Goal: Task Accomplishment & Management: Complete application form

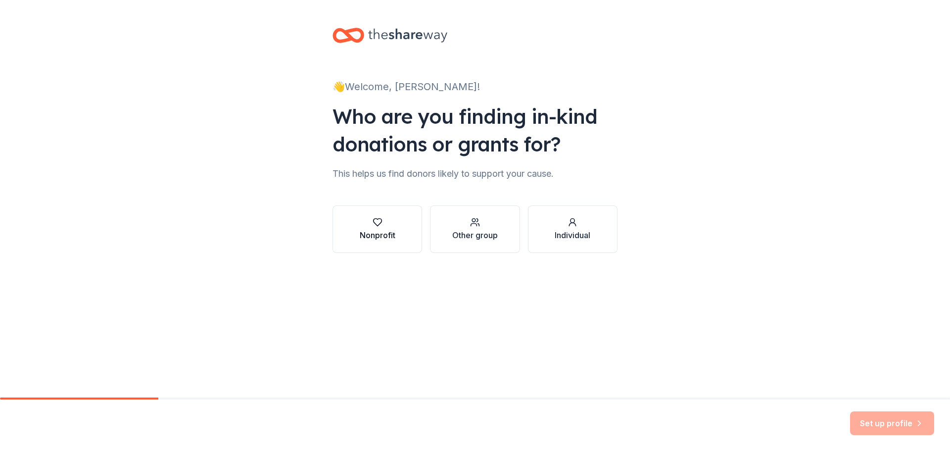
click at [374, 233] on div "Nonprofit" at bounding box center [378, 235] width 36 height 12
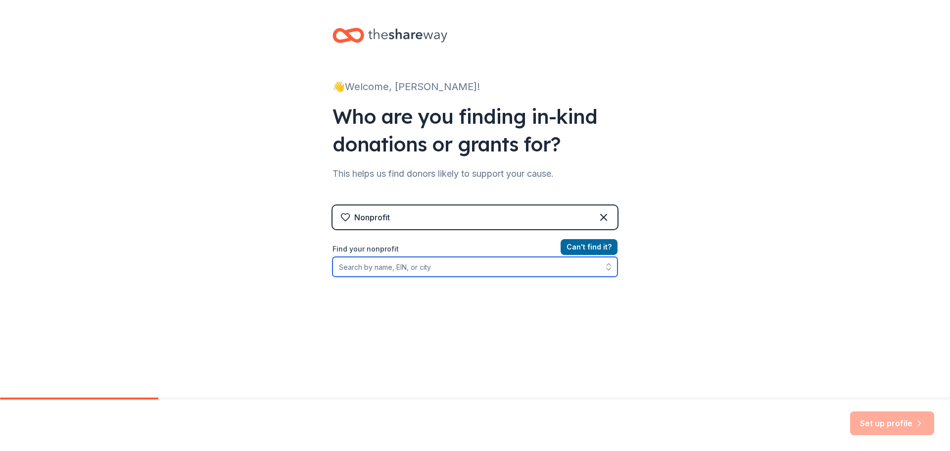
click at [444, 268] on input "Find your nonprofit" at bounding box center [475, 267] width 285 height 20
type input "walpole junior"
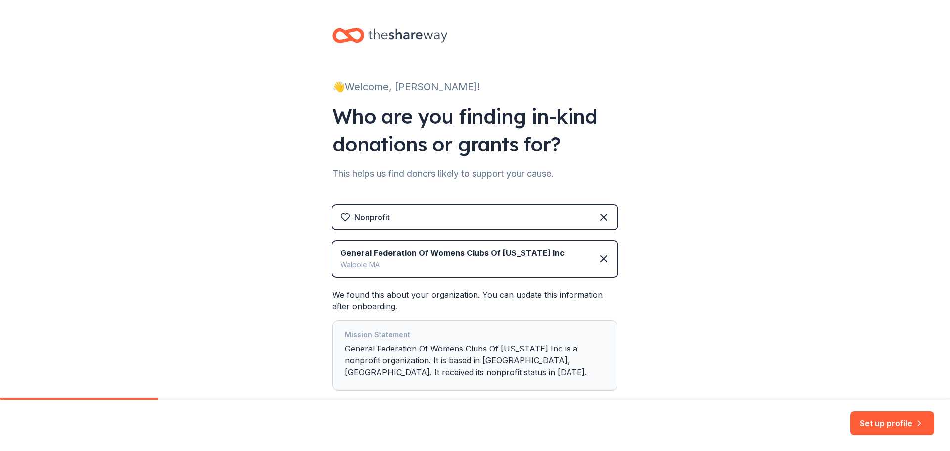
click at [481, 261] on div "Walpole MA" at bounding box center [453, 265] width 224 height 12
click at [601, 262] on icon at bounding box center [604, 259] width 12 height 12
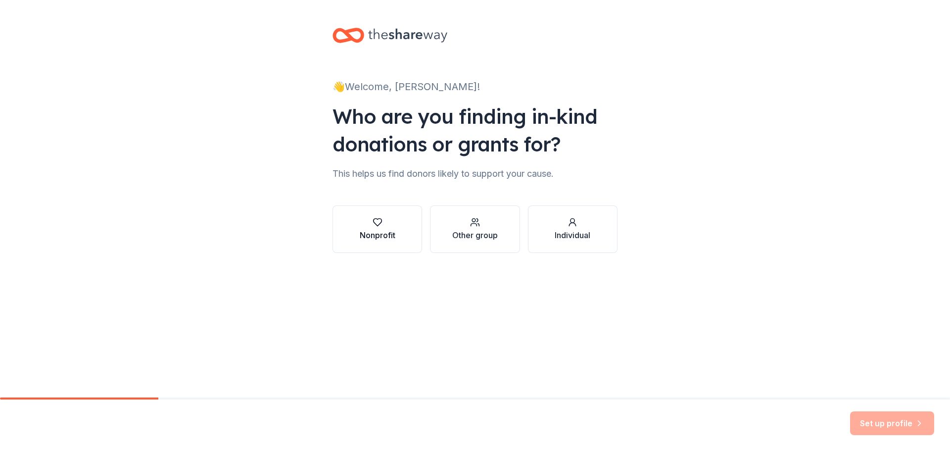
click at [381, 219] on icon "button" at bounding box center [377, 222] width 8 height 7
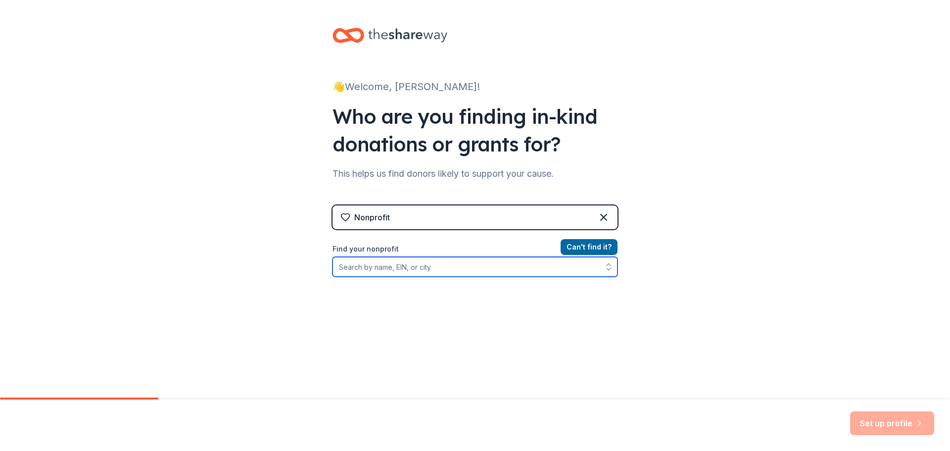
click at [422, 272] on input "Find your nonprofit" at bounding box center [475, 267] width 285 height 20
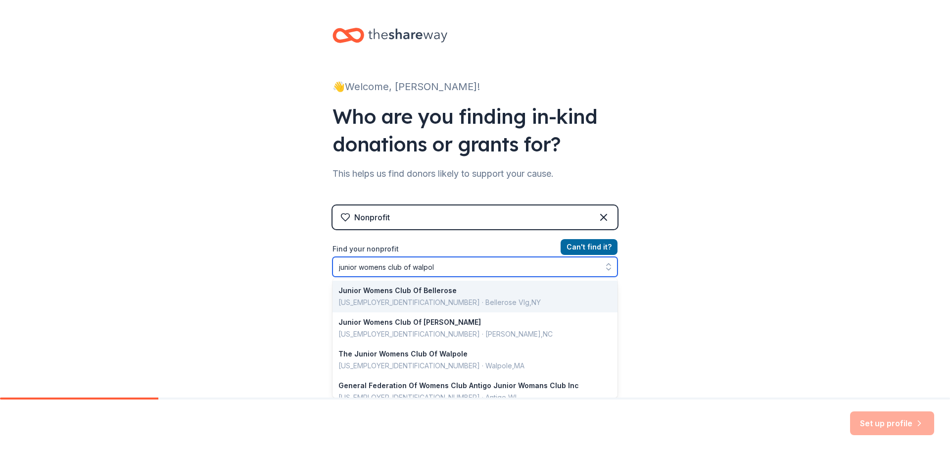
type input "junior womens club of walpole"
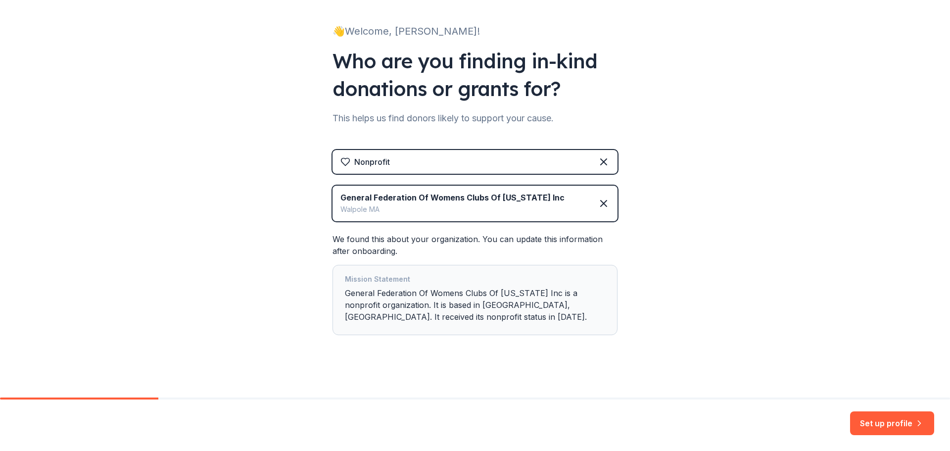
scroll to position [60, 0]
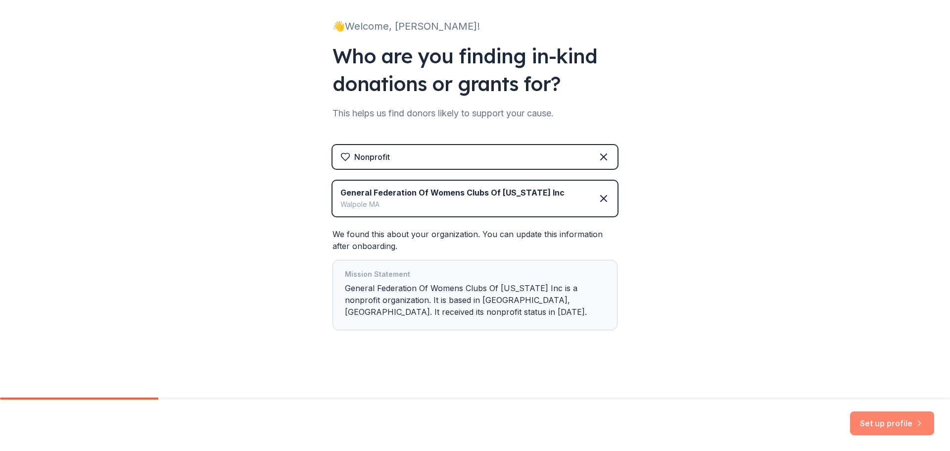
click at [882, 429] on button "Set up profile" at bounding box center [892, 423] width 84 height 24
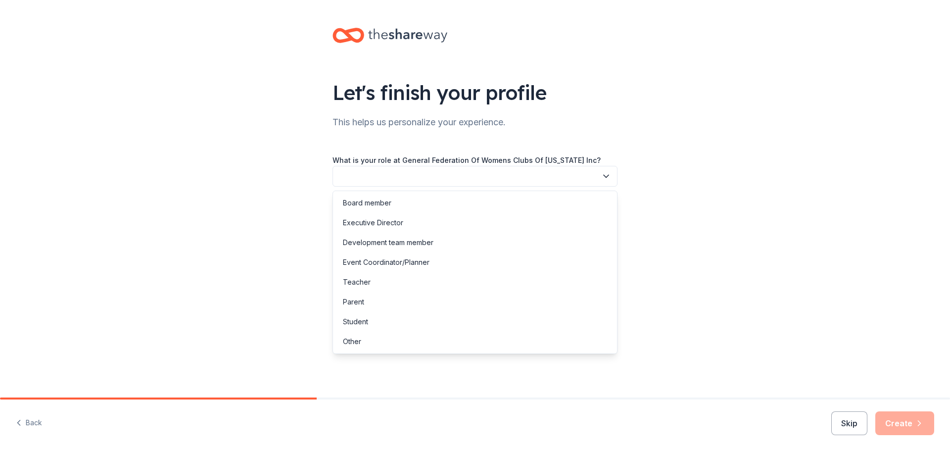
click at [482, 179] on button "button" at bounding box center [475, 176] width 285 height 21
click at [375, 258] on div "Event Coordinator/Planner" at bounding box center [386, 262] width 87 height 12
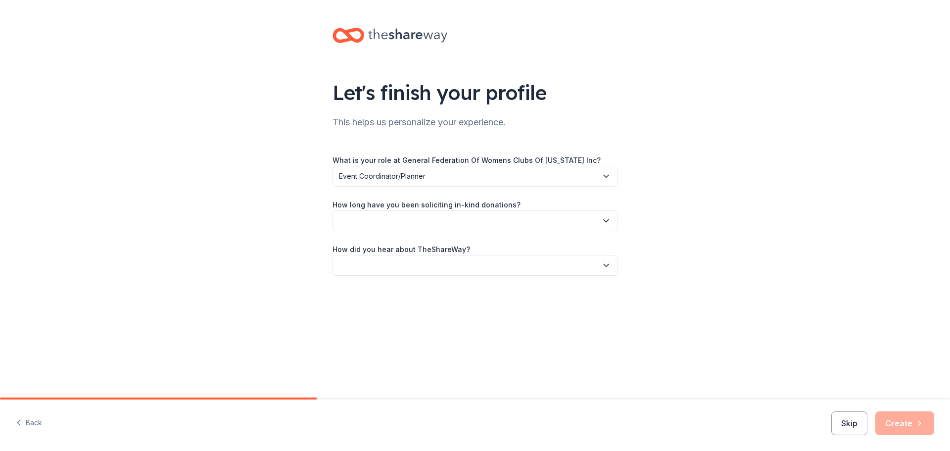
click at [418, 220] on button "button" at bounding box center [475, 220] width 285 height 21
click at [404, 250] on div "This is my first time!" at bounding box center [374, 248] width 63 height 12
click at [400, 264] on button "button" at bounding box center [475, 265] width 285 height 21
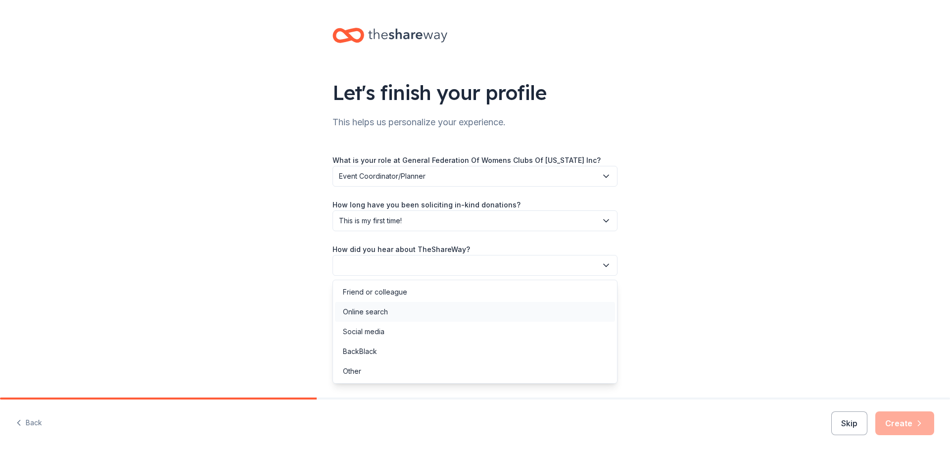
click at [384, 316] on div "Online search" at bounding box center [365, 312] width 45 height 12
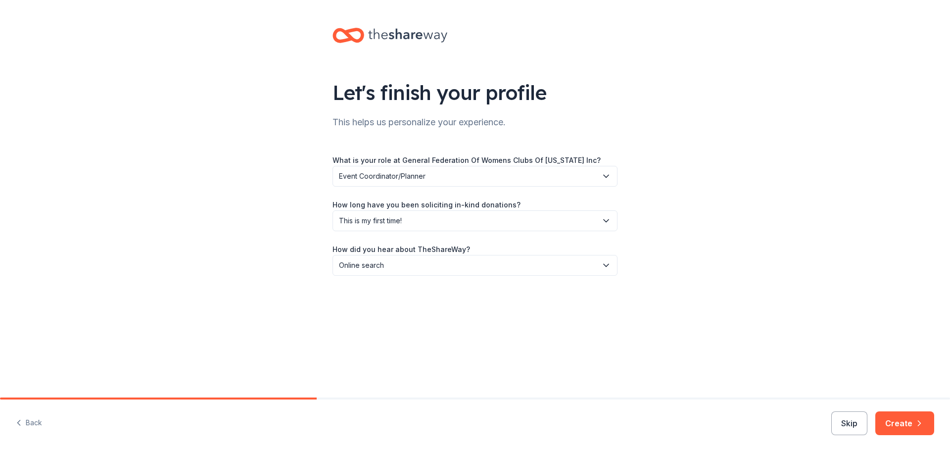
click at [919, 425] on icon "button" at bounding box center [920, 423] width 2 height 5
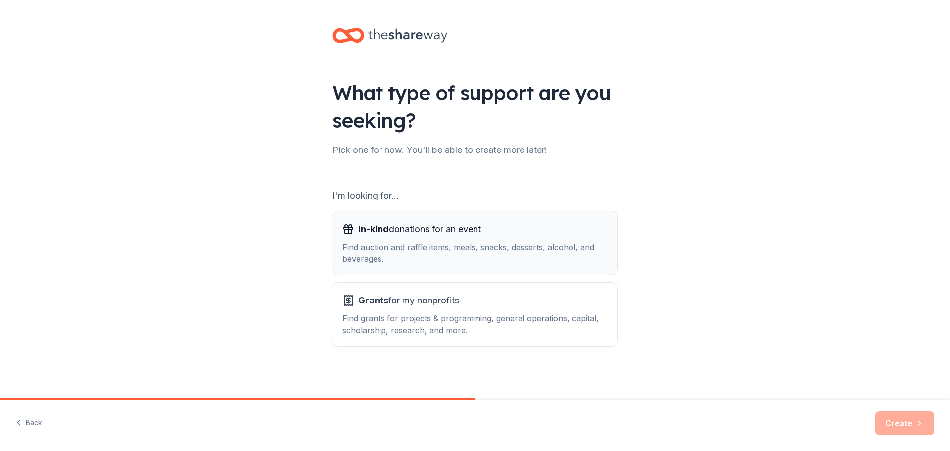
click at [439, 230] on span "In-kind donations for an event" at bounding box center [419, 229] width 123 height 16
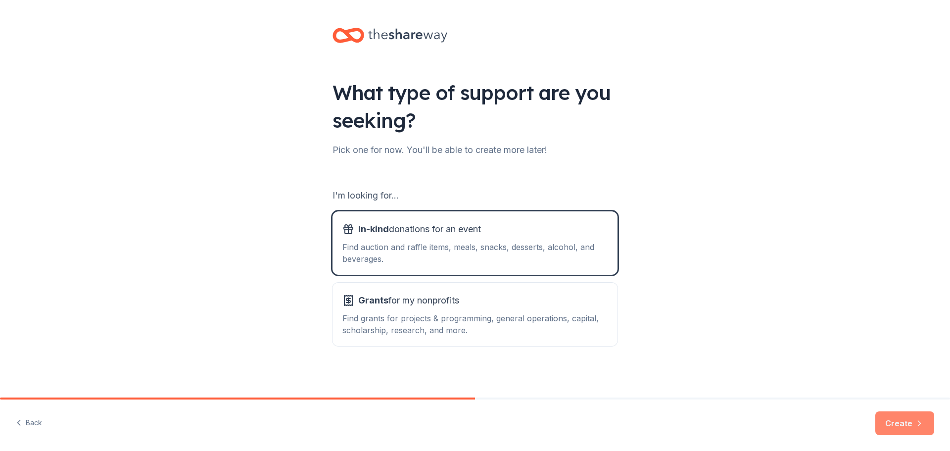
click at [907, 418] on button "Create" at bounding box center [905, 423] width 59 height 24
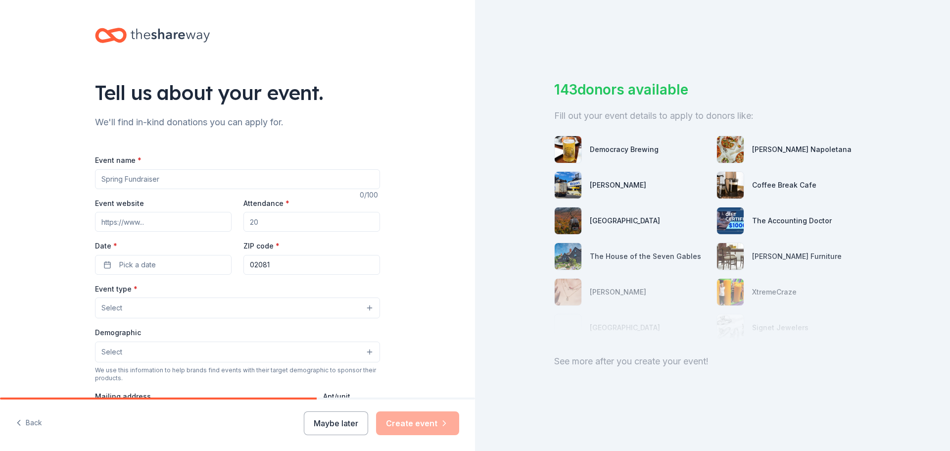
click at [229, 181] on input "Event name *" at bounding box center [237, 179] width 285 height 20
type input "Red, White and Brew"
click at [166, 219] on input "Event website" at bounding box center [163, 222] width 137 height 20
click at [294, 222] on input "Attendance *" at bounding box center [312, 222] width 137 height 20
type input "100"
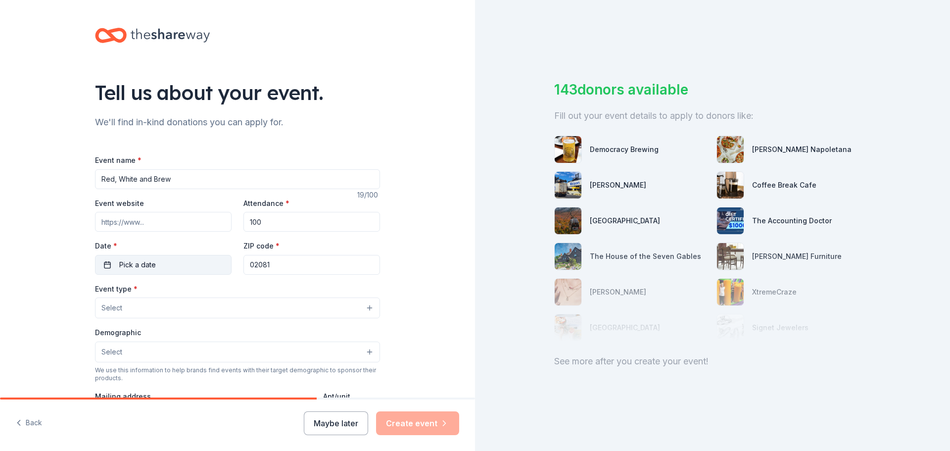
click at [139, 267] on span "Pick a date" at bounding box center [137, 265] width 37 height 12
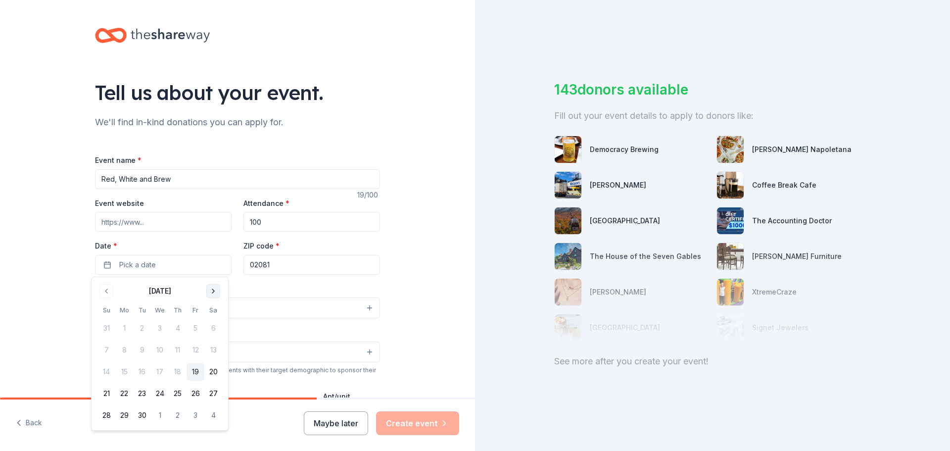
click at [208, 295] on button "Go to next month" at bounding box center [213, 291] width 14 height 14
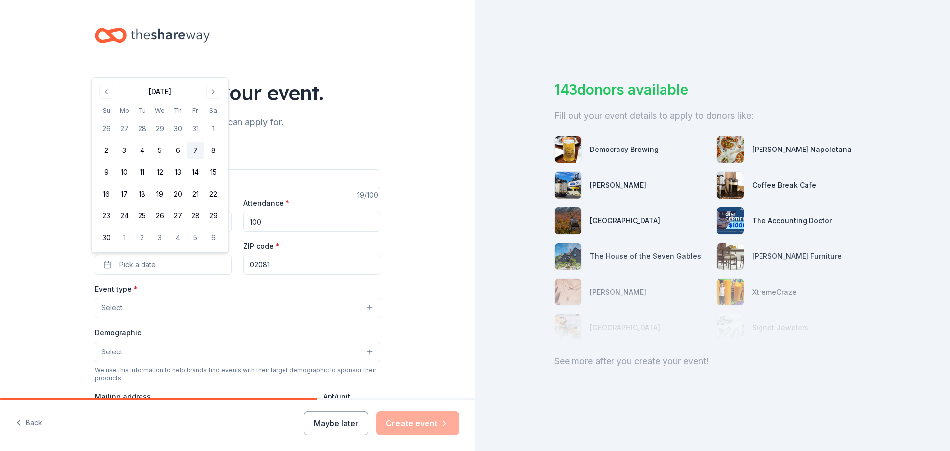
click at [196, 148] on button "7" at bounding box center [196, 151] width 18 height 18
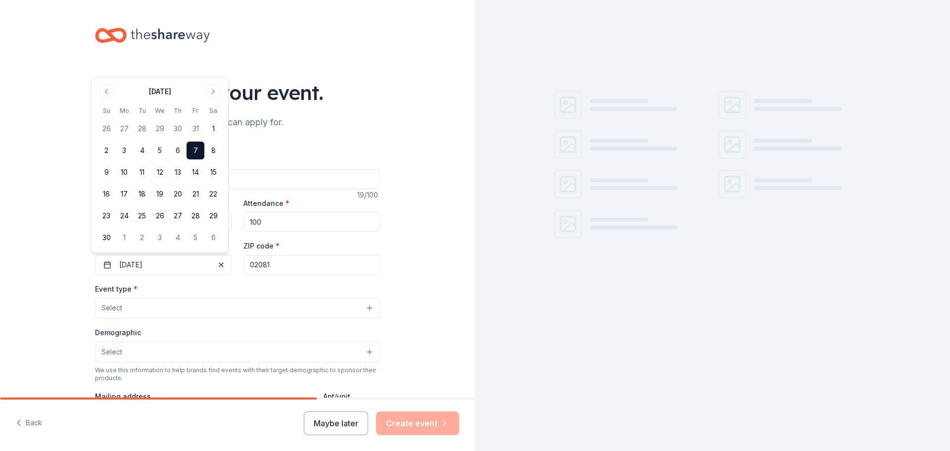
click at [307, 265] on input "02081" at bounding box center [312, 265] width 137 height 20
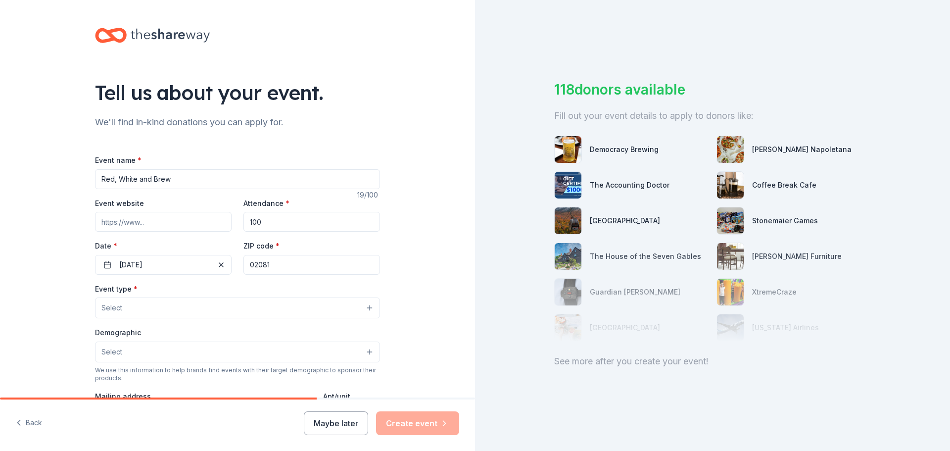
click at [190, 311] on button "Select" at bounding box center [237, 307] width 285 height 21
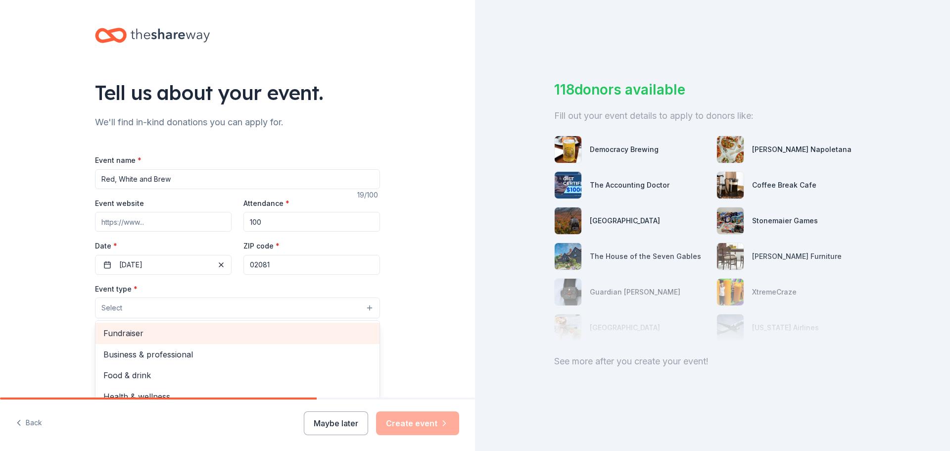
click at [150, 335] on span "Fundraiser" at bounding box center [237, 333] width 268 height 13
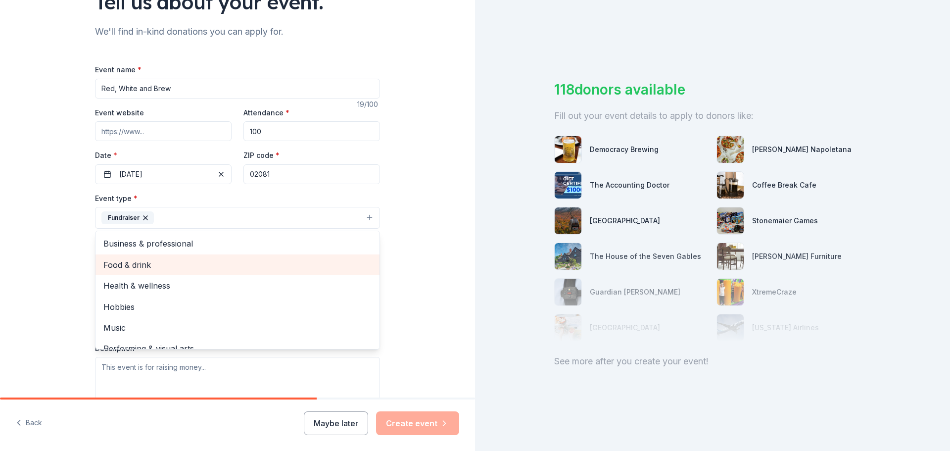
scroll to position [99, 0]
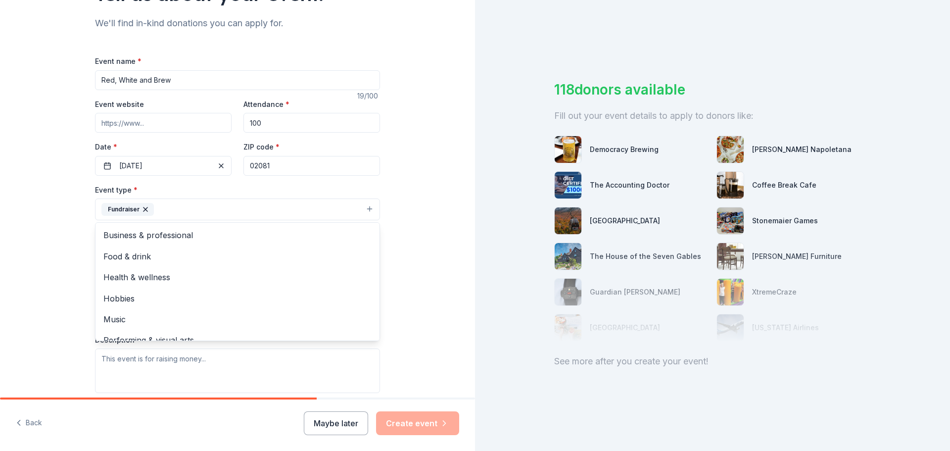
click at [412, 257] on div "Tell us about your event. We'll find in-kind donations you can apply for. Event…" at bounding box center [237, 231] width 475 height 660
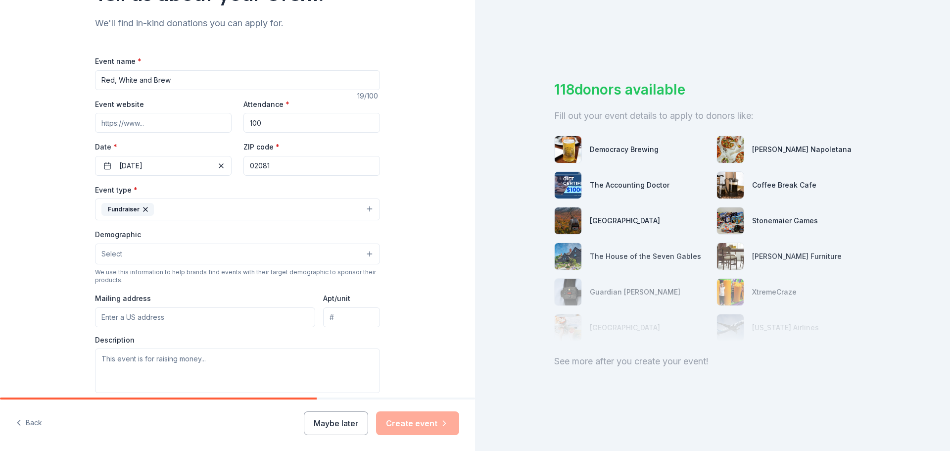
click at [209, 259] on button "Select" at bounding box center [237, 254] width 285 height 21
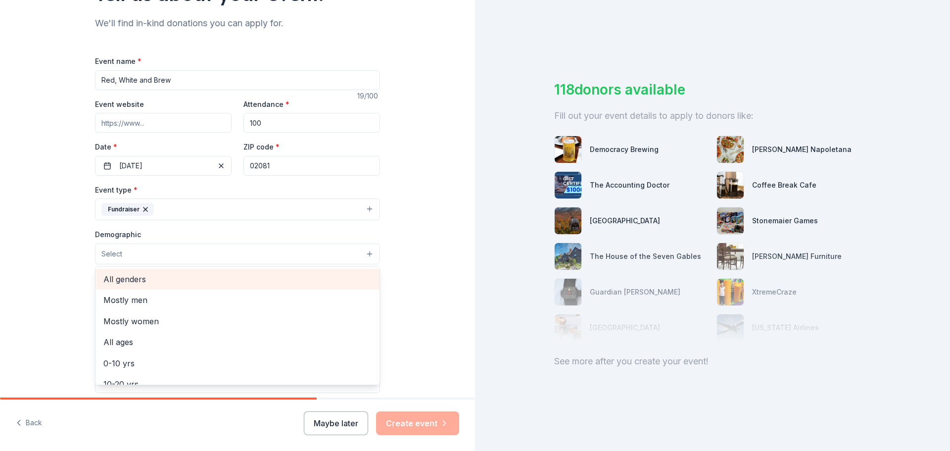
click at [191, 280] on span "All genders" at bounding box center [237, 279] width 268 height 13
click at [134, 291] on span "20-30 yrs" at bounding box center [237, 286] width 268 height 13
click at [127, 288] on span "30-40 yrs" at bounding box center [237, 286] width 268 height 13
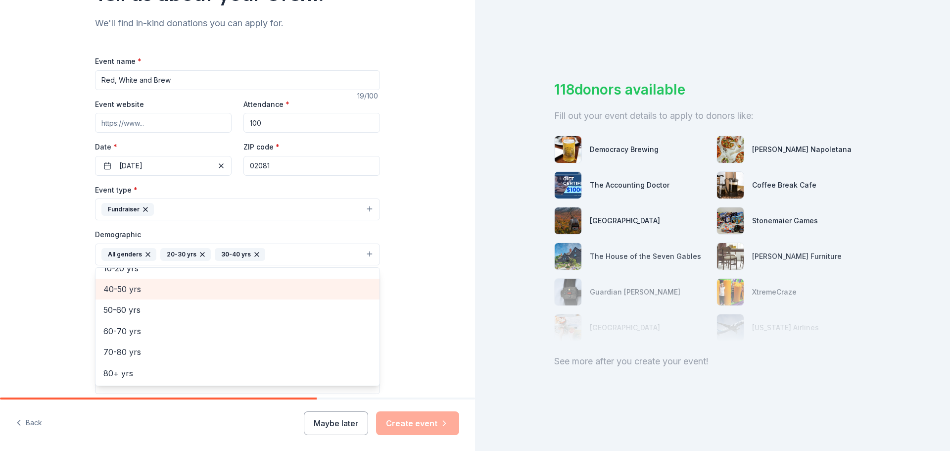
scroll to position [96, 0]
click at [124, 289] on span "40-50 yrs" at bounding box center [237, 289] width 268 height 13
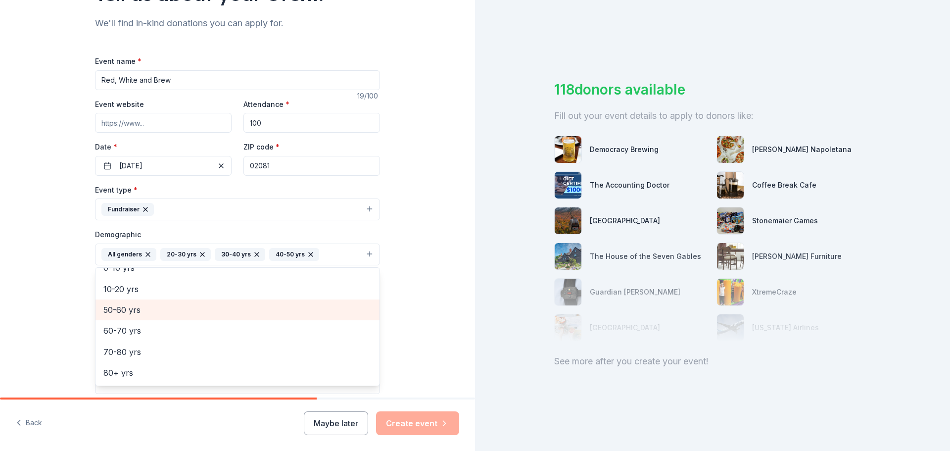
click at [124, 307] on span "50-60 yrs" at bounding box center [237, 309] width 268 height 13
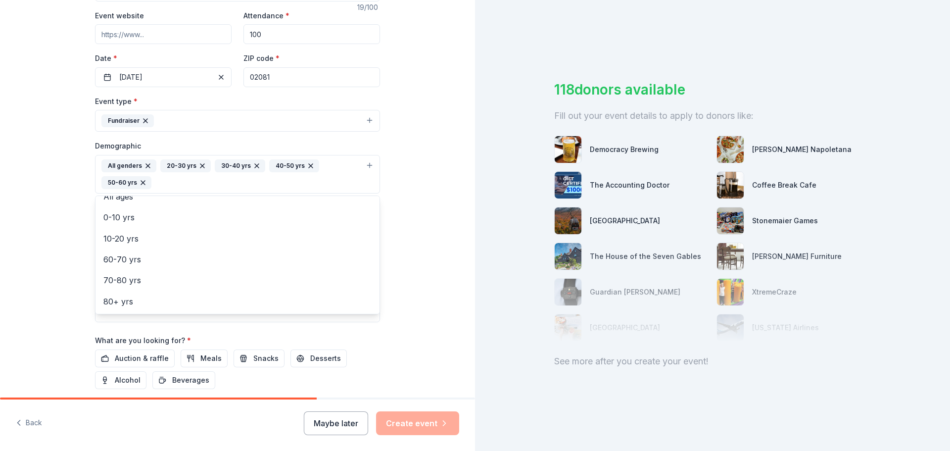
scroll to position [198, 0]
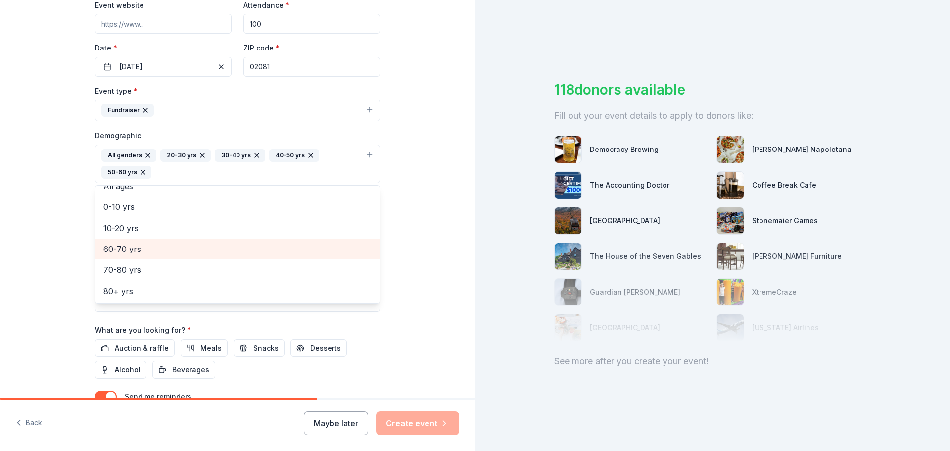
click at [120, 249] on span "60-70 yrs" at bounding box center [237, 249] width 268 height 13
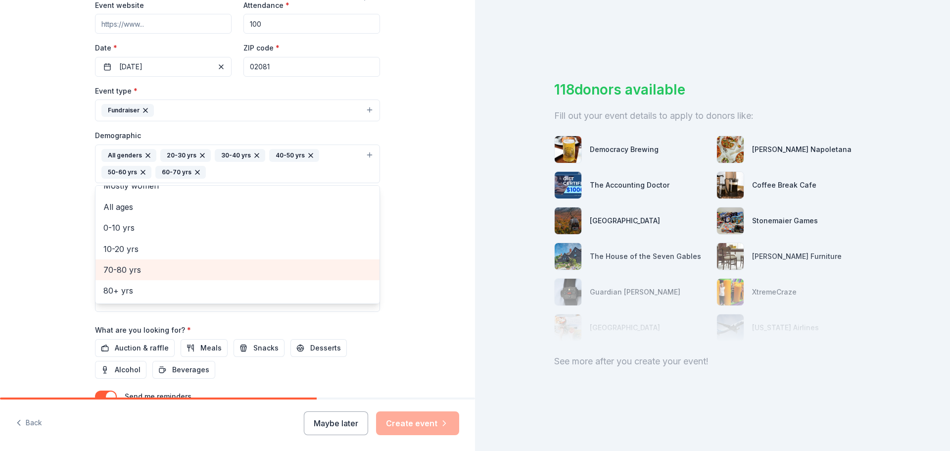
click at [120, 268] on span "70-80 yrs" at bounding box center [237, 269] width 268 height 13
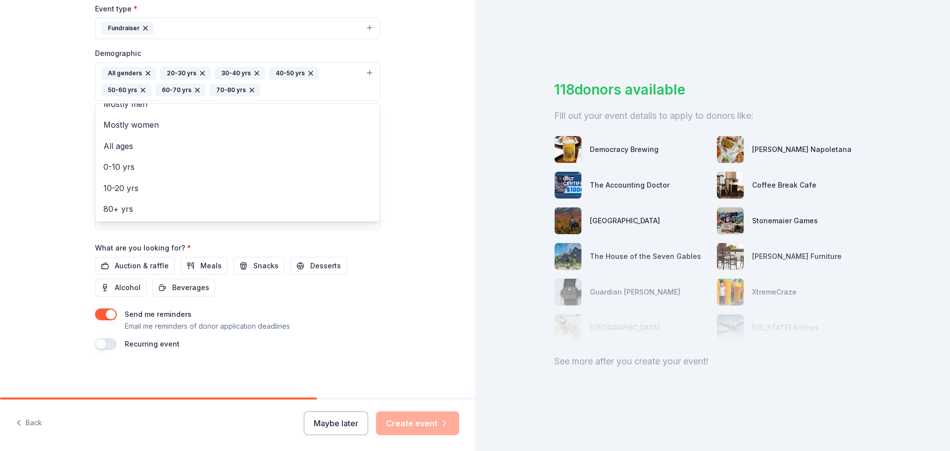
click at [391, 314] on div "Tell us about your event. We'll find in-kind donations you can apply for. Event…" at bounding box center [237, 59] width 317 height 678
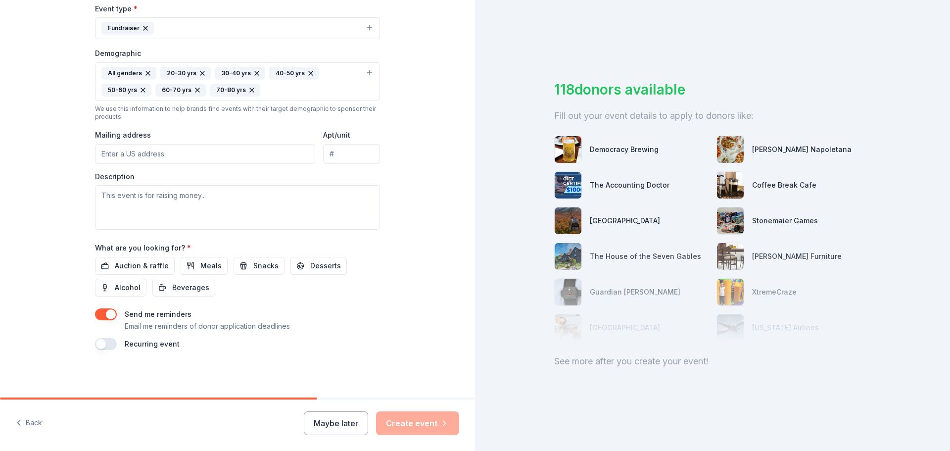
click at [233, 155] on input "Mailing address" at bounding box center [205, 154] width 220 height 20
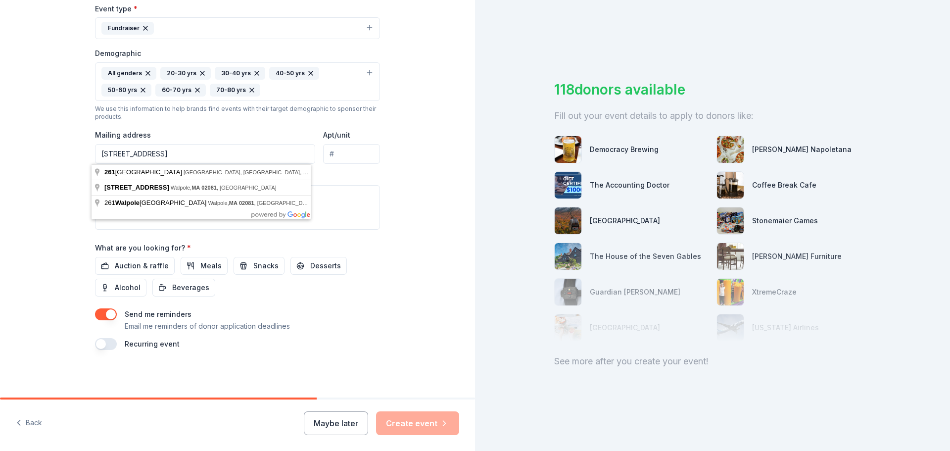
type input "PO Box 261, Walpole, MA 02081"
click at [362, 218] on textarea at bounding box center [237, 207] width 285 height 45
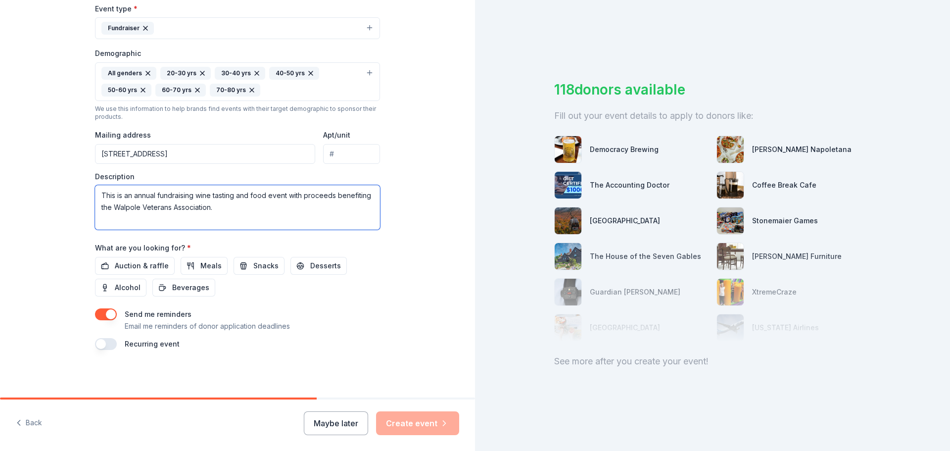
paste textarea "The Junior Women’s Club of Walpole is a service organization of volunteer women…"
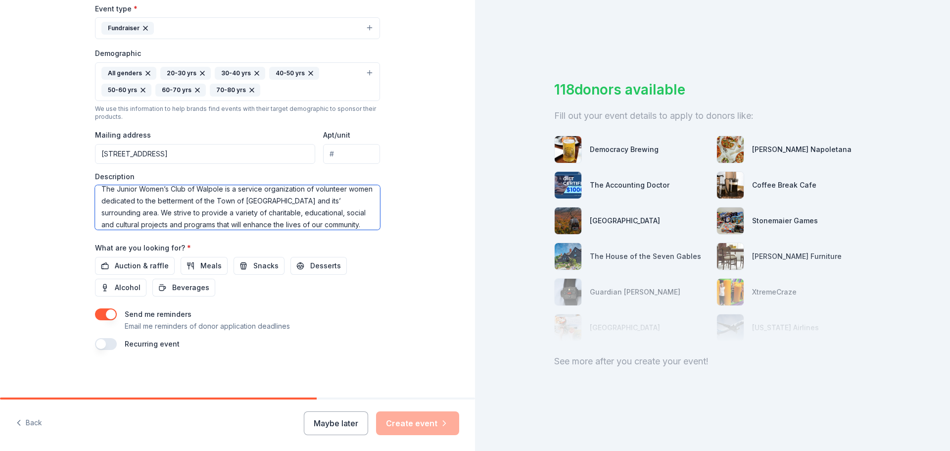
click at [349, 209] on textarea "This is an annual fundraising wine tasting and food event with proceeds benefit…" at bounding box center [237, 207] width 285 height 45
click at [318, 197] on textarea "This is an annual fundraising wine tasting and food event with proceeds benefit…" at bounding box center [237, 207] width 285 height 45
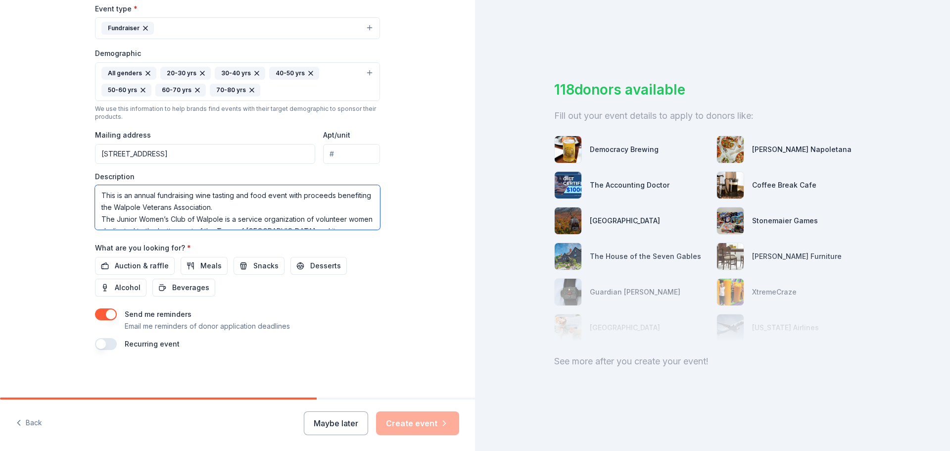
click at [253, 207] on textarea "This is an annual fundraising wine tasting and food event with proceeds benefit…" at bounding box center [237, 207] width 285 height 45
click at [254, 212] on textarea "This is an annual fundraising wine tasting and food event with proceeds benefit…" at bounding box center [237, 207] width 285 height 45
click at [286, 197] on textarea "This is an annual fundraising wine tasting and food event with proceeds benefit…" at bounding box center [237, 207] width 285 height 45
type textarea "This is an annual fundraising wine tasting and food event with proceeds benefit…"
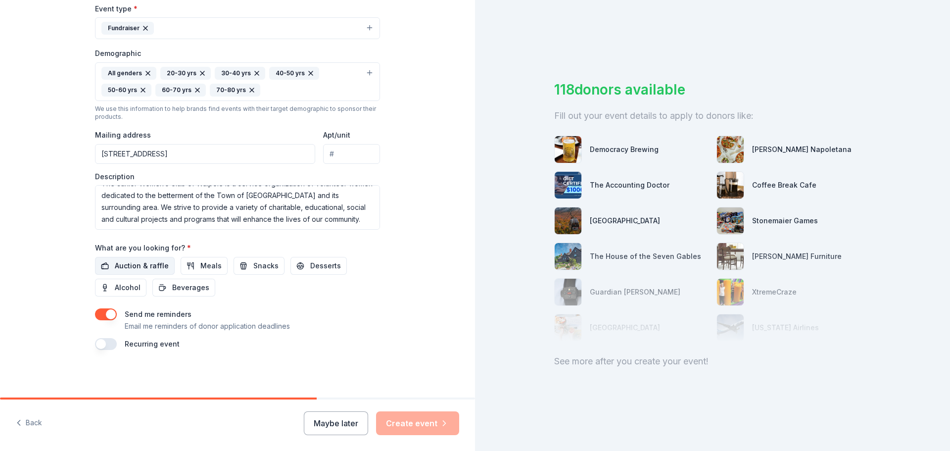
click at [150, 270] on span "Auction & raffle" at bounding box center [142, 266] width 54 height 12
drag, startPoint x: 421, startPoint y: 423, endPoint x: 386, endPoint y: 328, distance: 101.8
click at [389, 330] on div "Tell us about your event. We'll find in-kind donations you can apply for. Event…" at bounding box center [237, 225] width 475 height 451
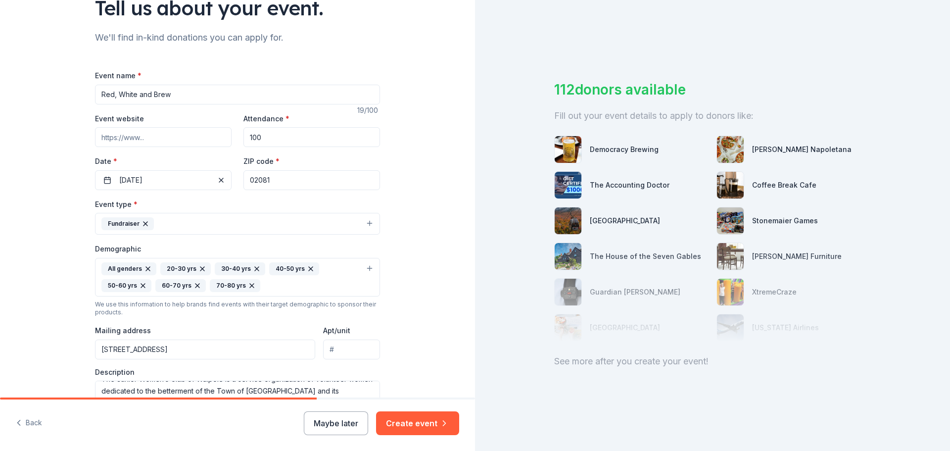
scroll to position [247, 0]
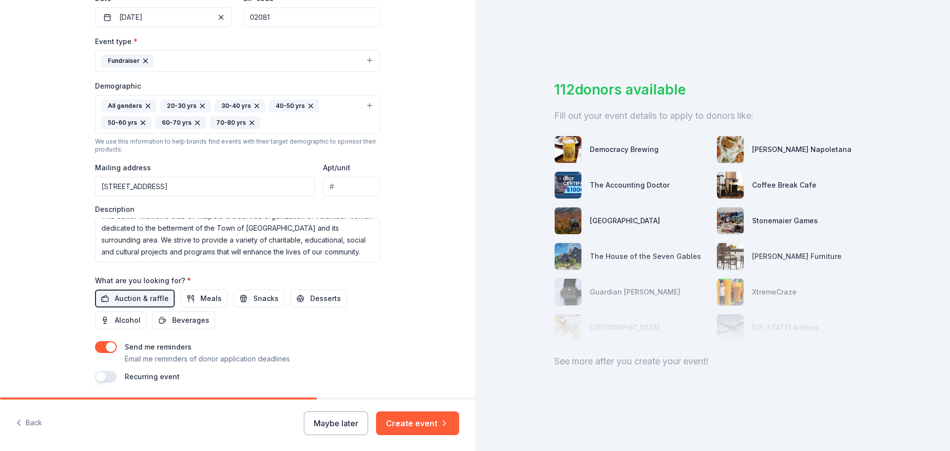
click at [409, 419] on button "Create event" at bounding box center [417, 423] width 83 height 24
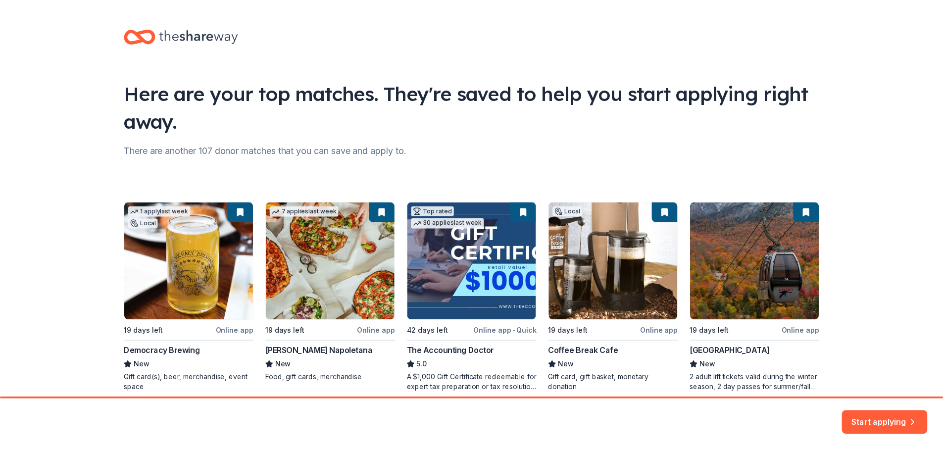
scroll to position [43, 0]
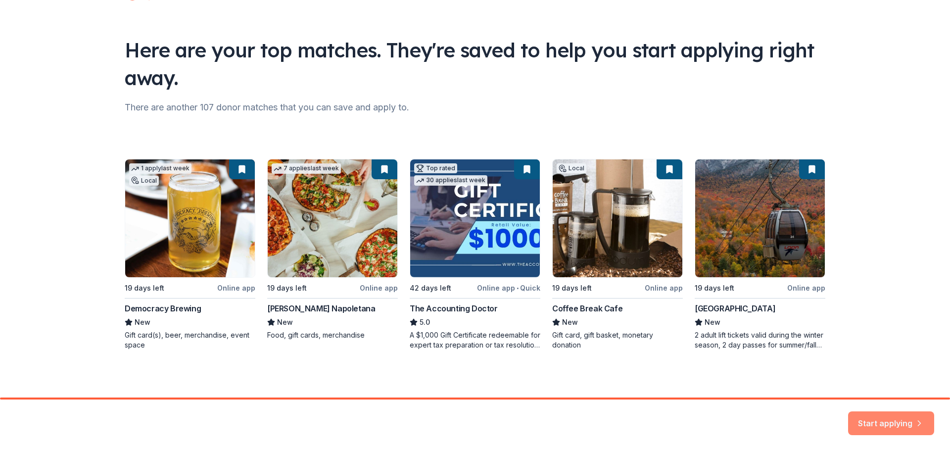
click at [872, 419] on button "Start applying" at bounding box center [891, 417] width 86 height 24
click at [802, 279] on div "1 apply last week Local 19 days left Online app Democracy Brewing New Gift card…" at bounding box center [475, 254] width 701 height 191
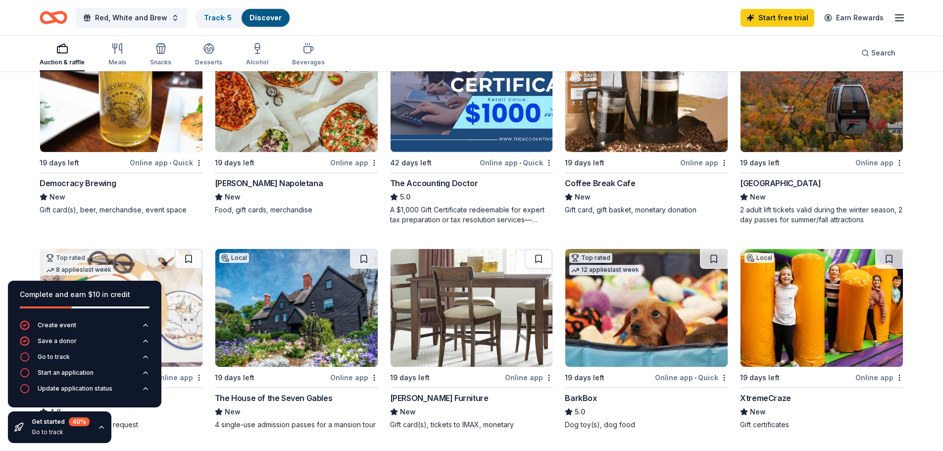
scroll to position [99, 0]
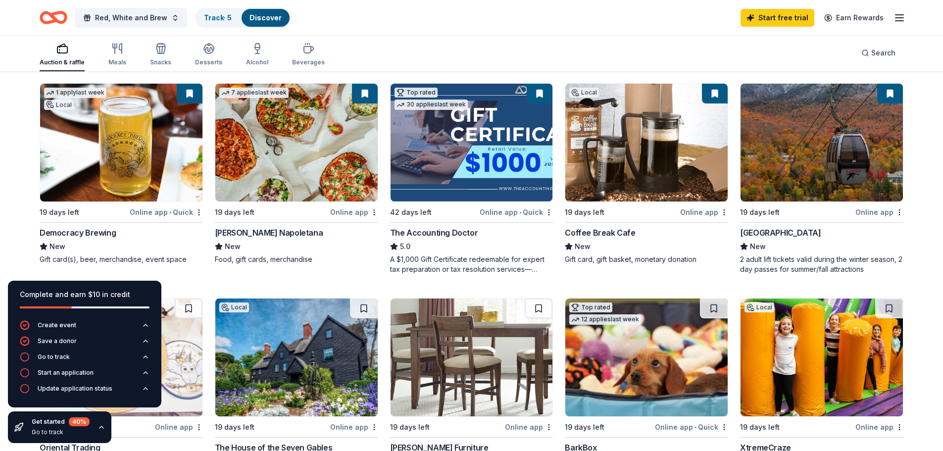
click at [791, 252] on div "New" at bounding box center [821, 247] width 163 height 12
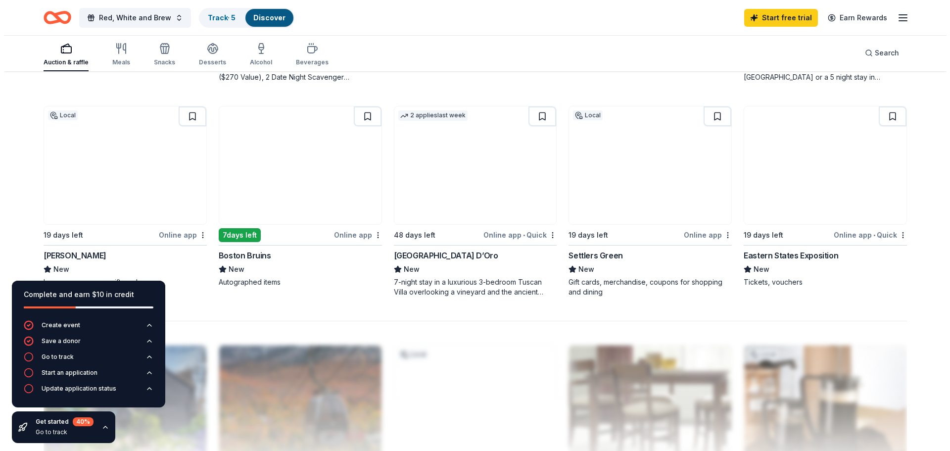
scroll to position [742, 0]
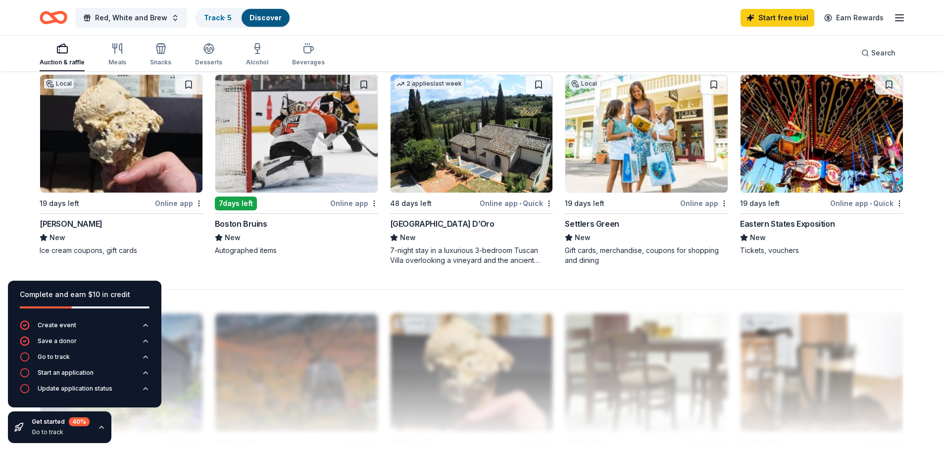
click at [65, 220] on div "J.P. Licks" at bounding box center [71, 224] width 63 height 12
click at [159, 20] on span "Red, White and Brew" at bounding box center [131, 18] width 72 height 12
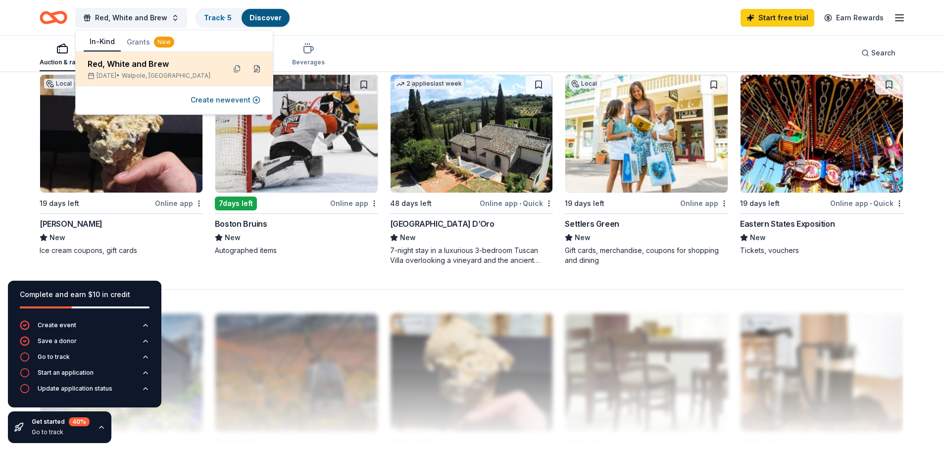
click at [258, 70] on button at bounding box center [257, 69] width 16 height 16
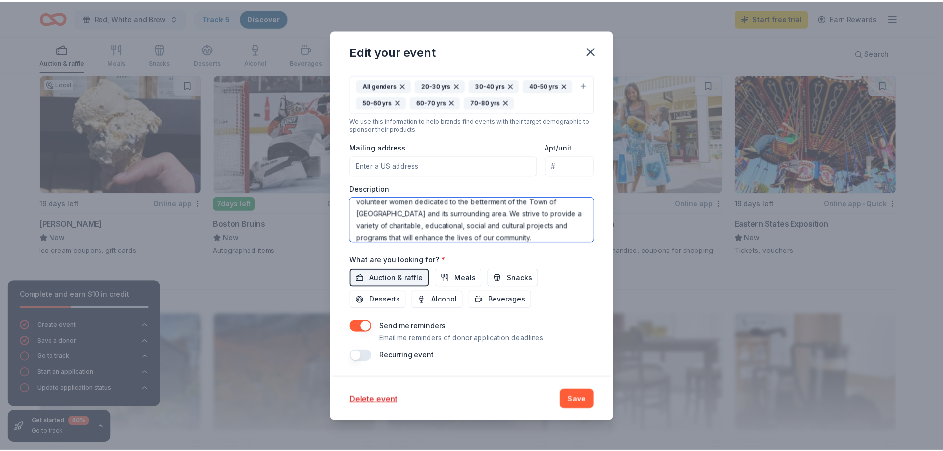
scroll to position [107, 0]
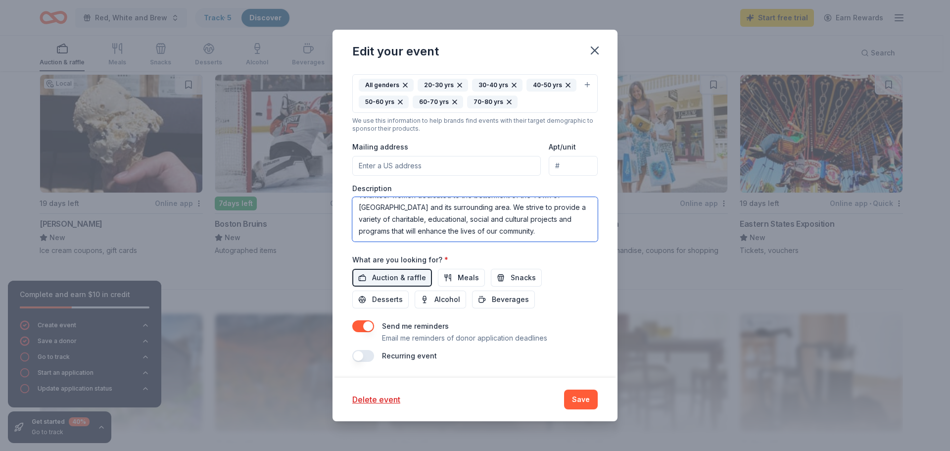
drag, startPoint x: 360, startPoint y: 204, endPoint x: 526, endPoint y: 243, distance: 170.7
click at [526, 243] on div "Event name * Red, White and Brew 19 /100 Event website Attendance * 100 Date * …" at bounding box center [474, 124] width 245 height 476
click at [592, 51] on icon "button" at bounding box center [595, 51] width 14 height 14
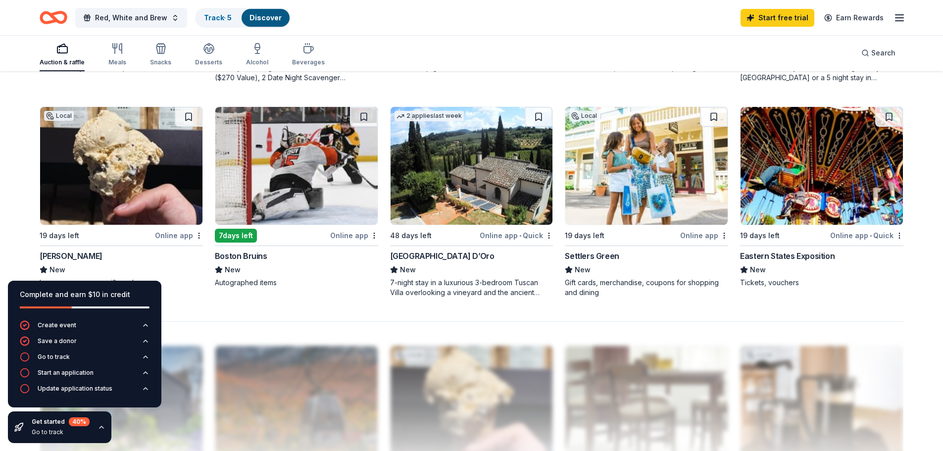
scroll to position [693, 0]
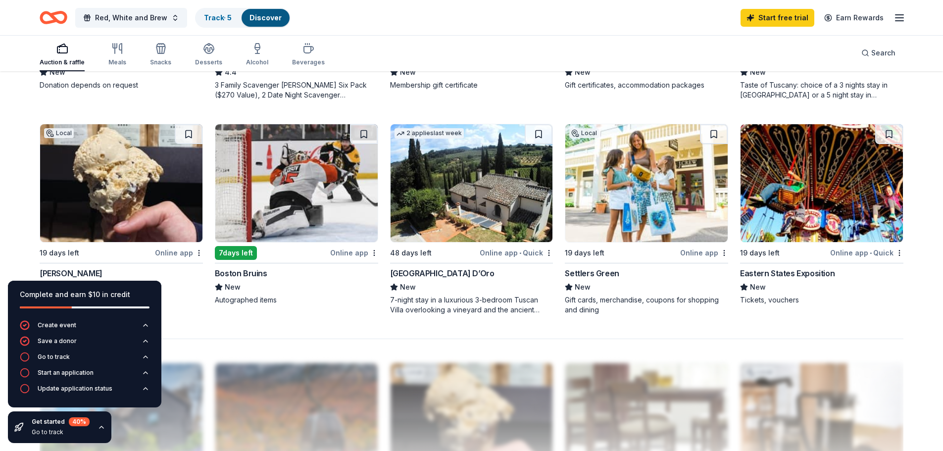
click at [249, 275] on div "Boston Bruins" at bounding box center [241, 273] width 52 height 12
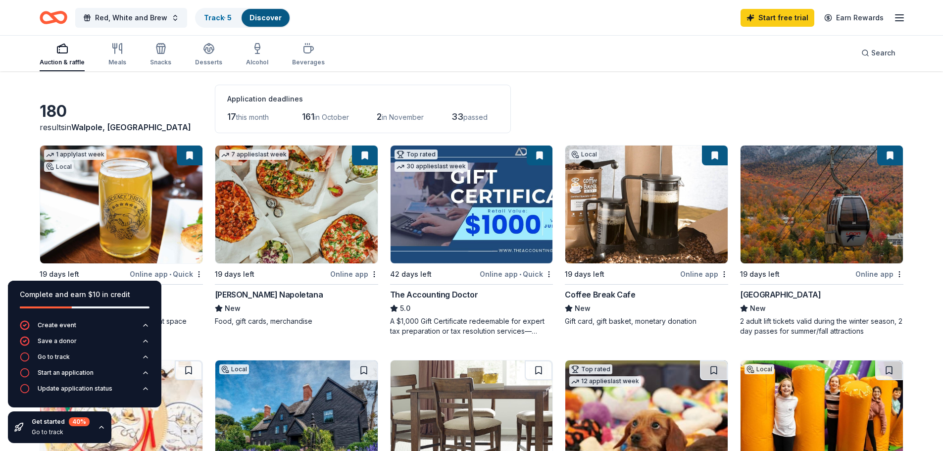
scroll to position [0, 0]
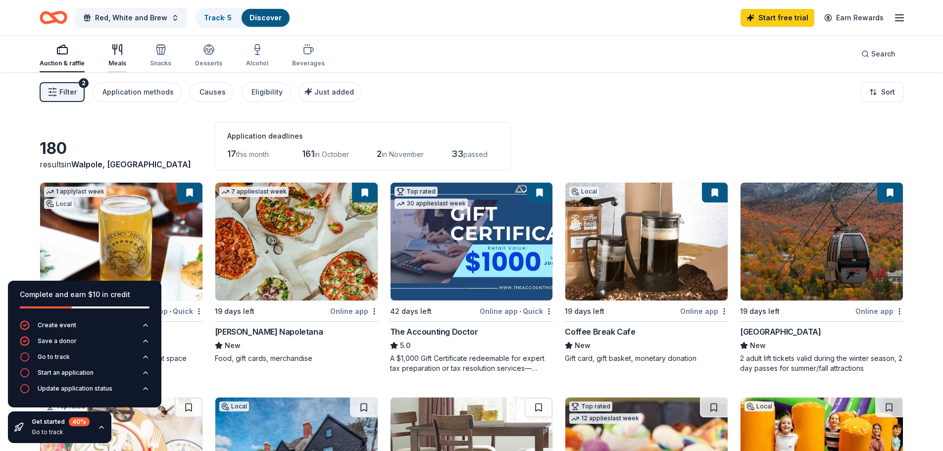
click at [119, 47] on icon "button" at bounding box center [120, 50] width 2 height 10
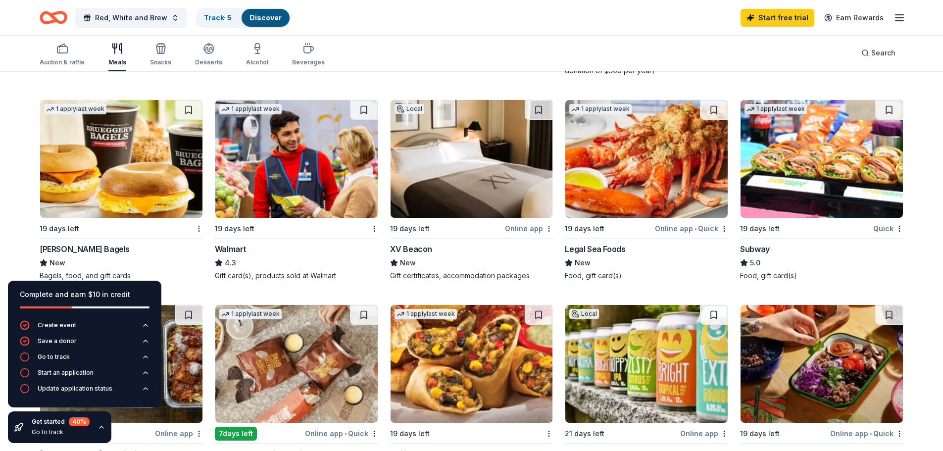
scroll to position [495, 0]
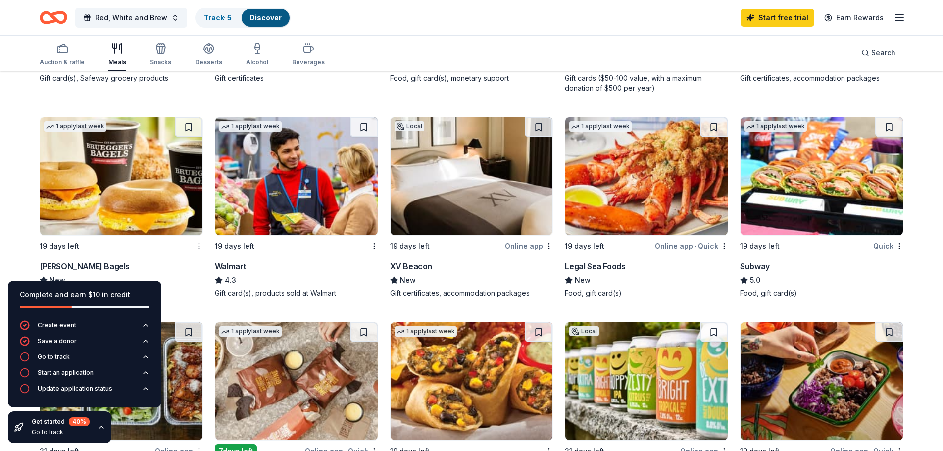
click at [609, 264] on div "Legal Sea Foods" at bounding box center [595, 266] width 60 height 12
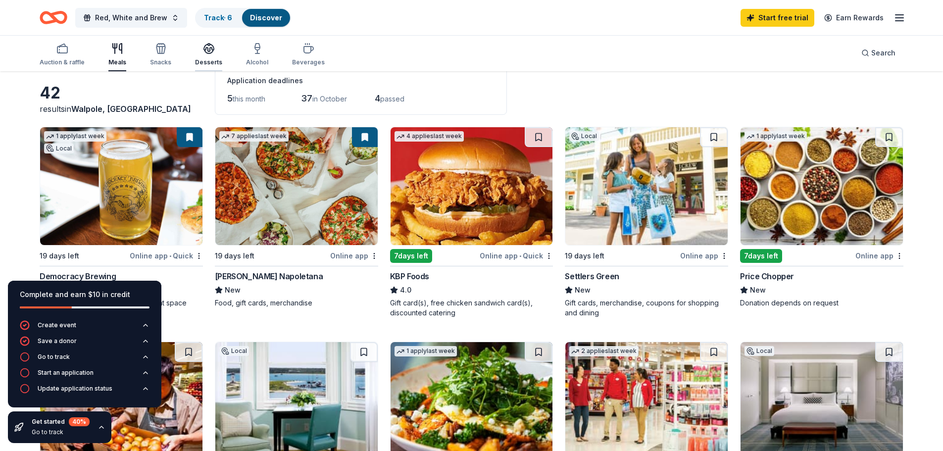
scroll to position [0, 0]
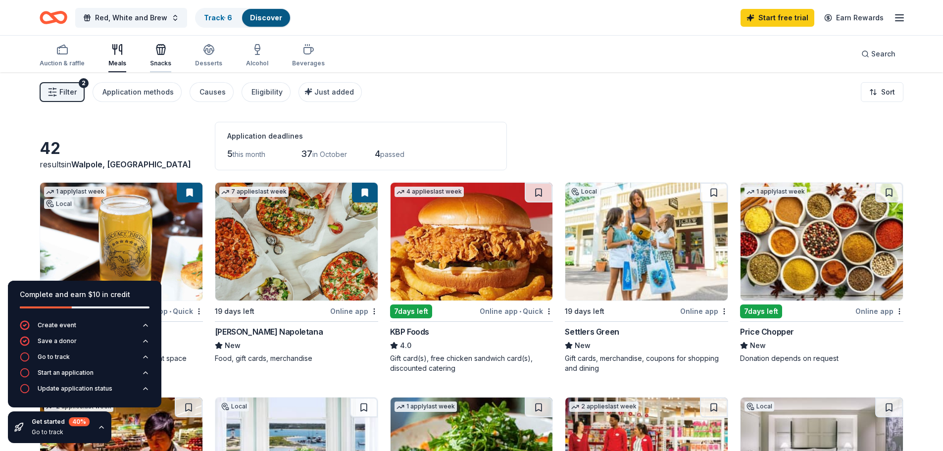
click at [158, 59] on div "Snacks" at bounding box center [160, 56] width 21 height 24
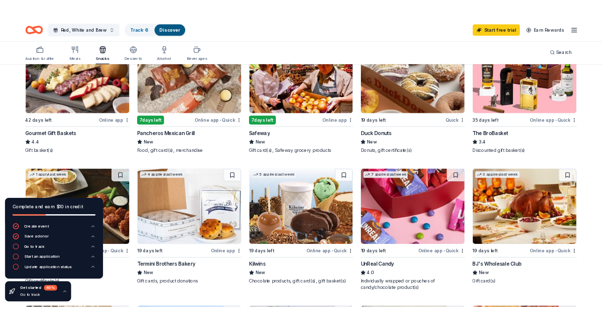
scroll to position [297, 0]
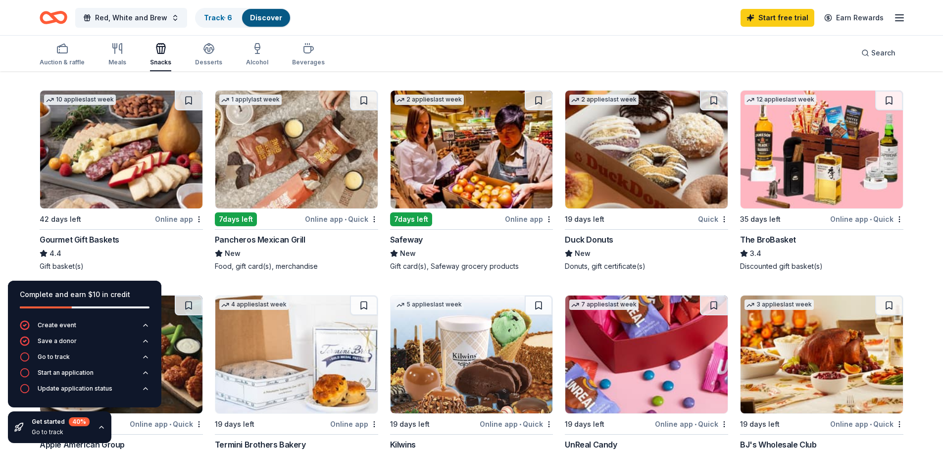
click at [89, 243] on div "Gourmet Gift Baskets" at bounding box center [80, 240] width 80 height 12
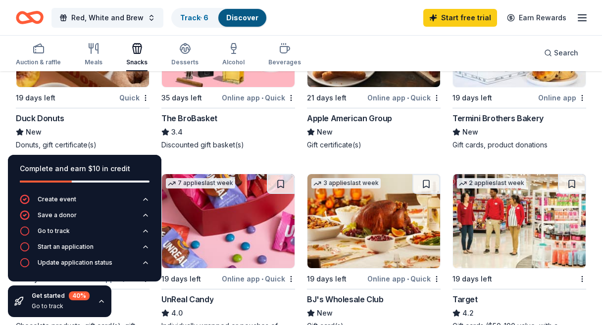
scroll to position [544, 0]
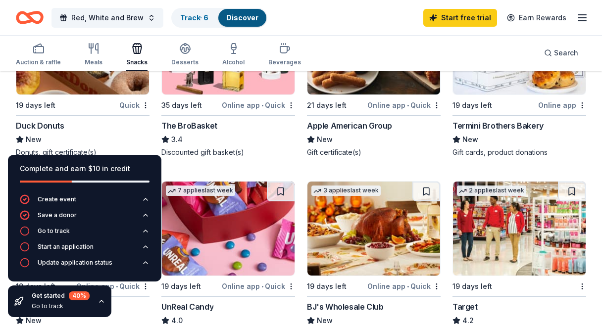
click at [37, 121] on div "Duck Donuts" at bounding box center [40, 126] width 49 height 12
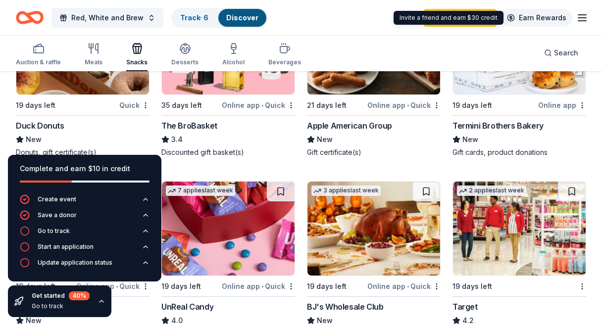
click at [571, 20] on link "Earn Rewards" at bounding box center [536, 18] width 71 height 18
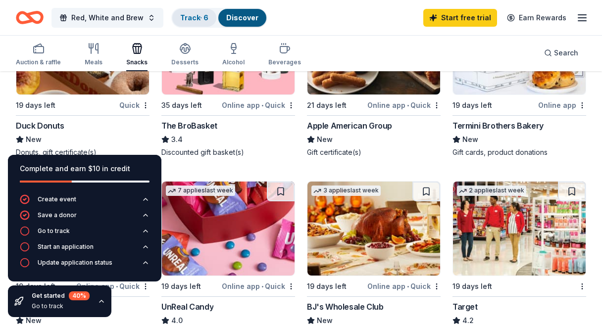
click at [196, 17] on link "Track · 6" at bounding box center [194, 17] width 28 height 8
click at [62, 230] on div "Go to track" at bounding box center [54, 231] width 32 height 8
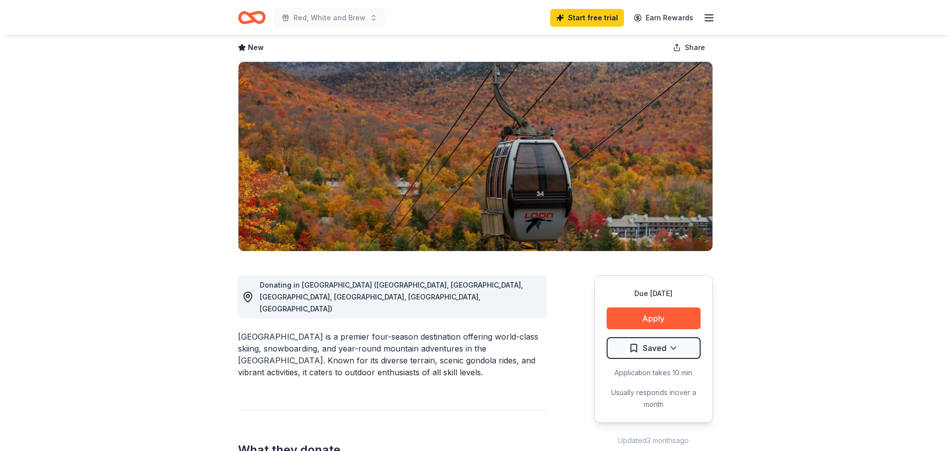
scroll to position [198, 0]
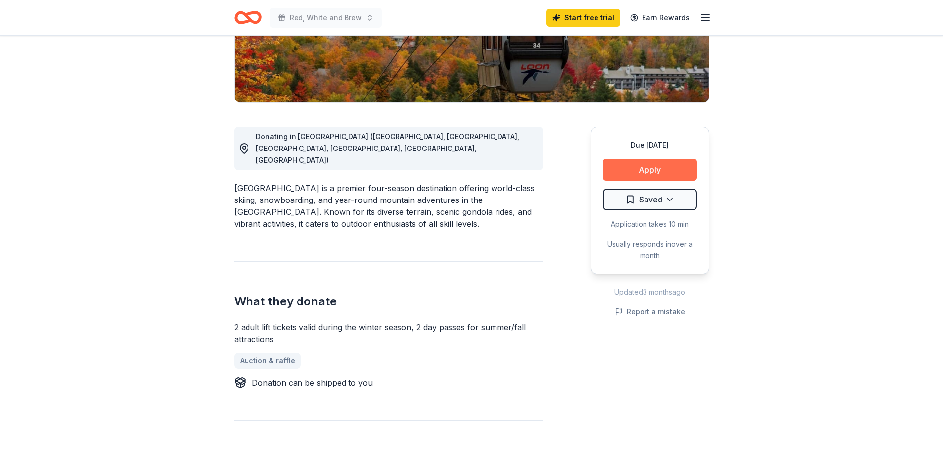
click at [644, 173] on button "Apply" at bounding box center [650, 170] width 94 height 22
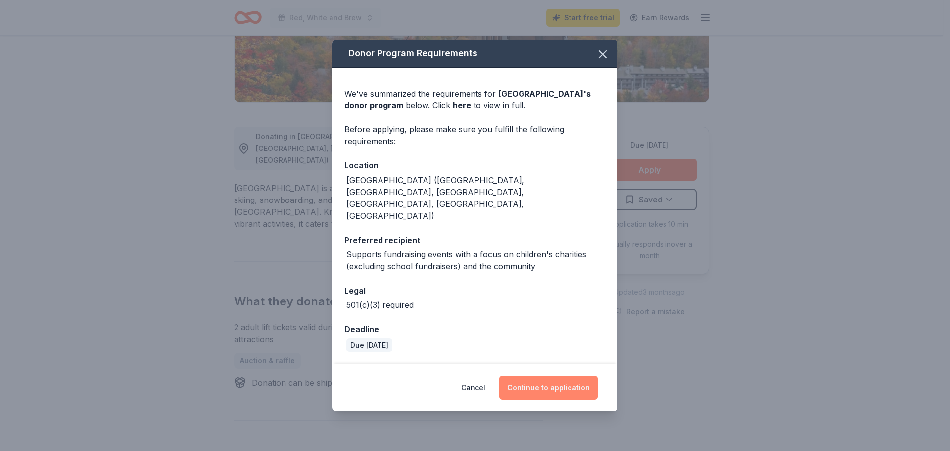
click at [545, 376] on button "Continue to application" at bounding box center [548, 388] width 98 height 24
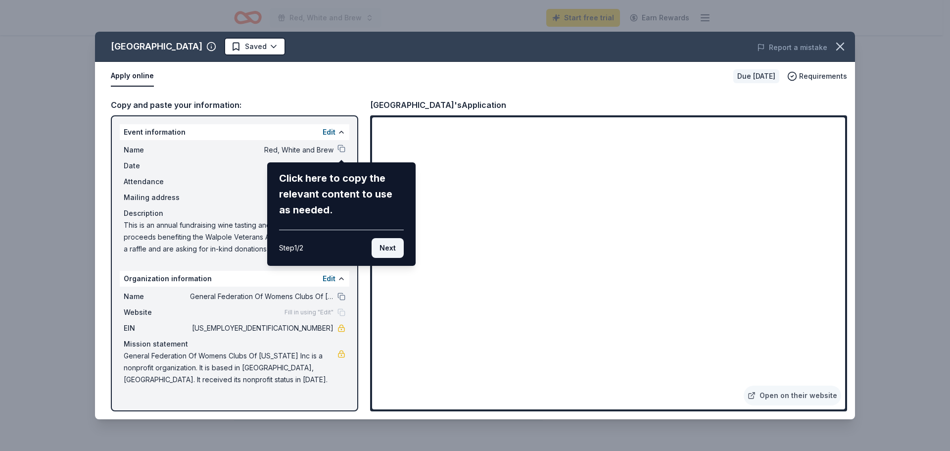
click at [386, 248] on button "Next" at bounding box center [388, 248] width 32 height 20
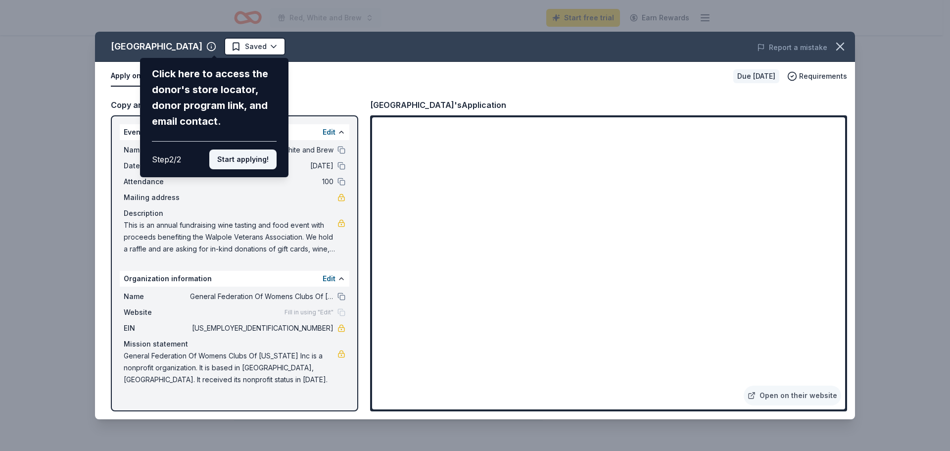
click at [243, 157] on button "Start applying!" at bounding box center [242, 159] width 67 height 20
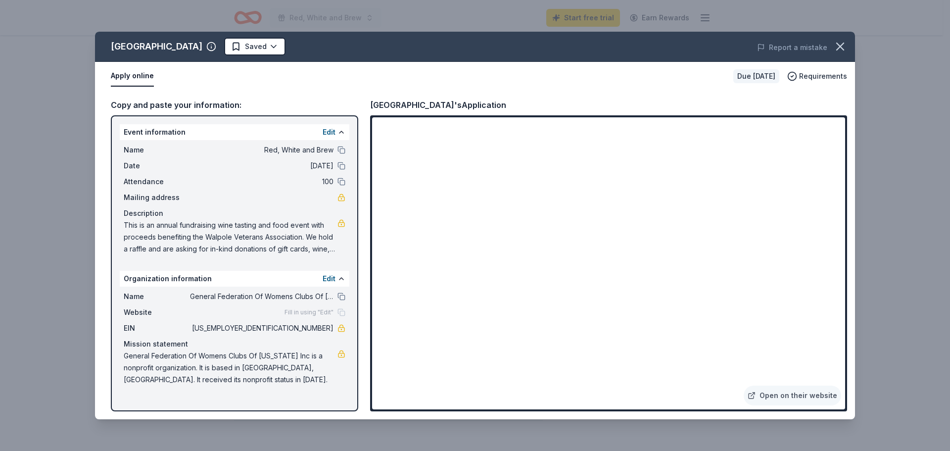
click at [325, 242] on span "This is an annual fundraising wine tasting and food event with proceeds benefit…" at bounding box center [231, 237] width 214 height 36
drag, startPoint x: 125, startPoint y: 222, endPoint x: 259, endPoint y: 241, distance: 135.4
click at [259, 241] on span "This is an annual fundraising wine tasting and food event with proceeds benefit…" at bounding box center [231, 237] width 214 height 36
drag, startPoint x: 298, startPoint y: 241, endPoint x: 193, endPoint y: 241, distance: 105.4
click at [195, 240] on span "This is an annual fundraising wine tasting and food event with proceeds benefit…" at bounding box center [231, 237] width 214 height 36
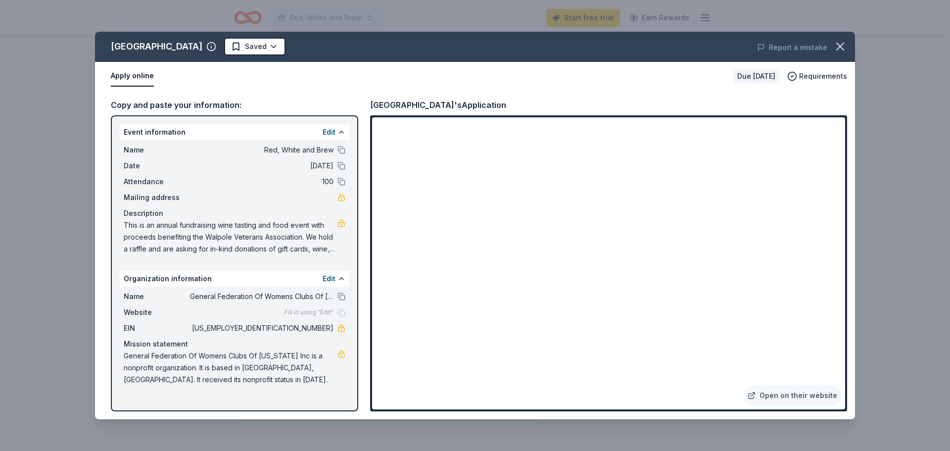
click at [194, 240] on span "This is an annual fundraising wine tasting and food event with proceeds benefit…" at bounding box center [231, 237] width 214 height 36
click at [328, 134] on button "Edit" at bounding box center [329, 132] width 13 height 12
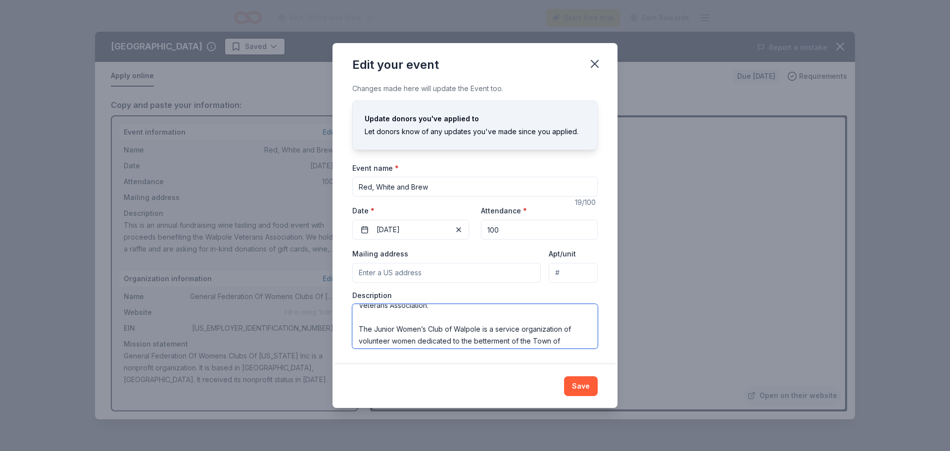
scroll to position [107, 0]
drag, startPoint x: 355, startPoint y: 312, endPoint x: 541, endPoint y: 369, distance: 194.1
click at [541, 369] on div "Edit your event Changes made here will update the Event too. Update donors you'…" at bounding box center [475, 225] width 285 height 365
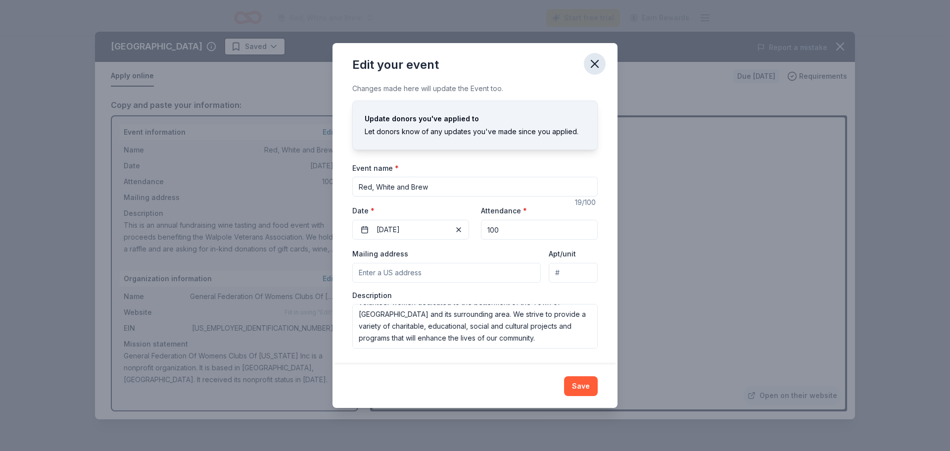
click at [601, 66] on icon "button" at bounding box center [595, 64] width 14 height 14
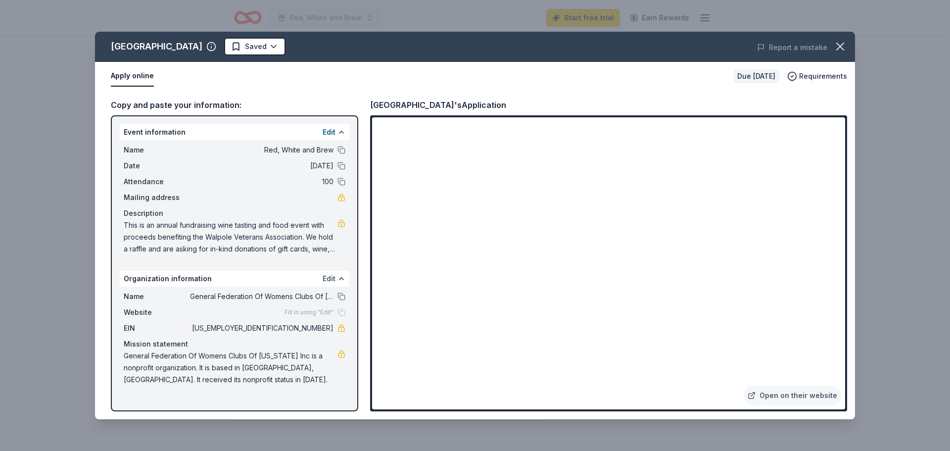
click at [328, 276] on button "Edit" at bounding box center [329, 279] width 13 height 12
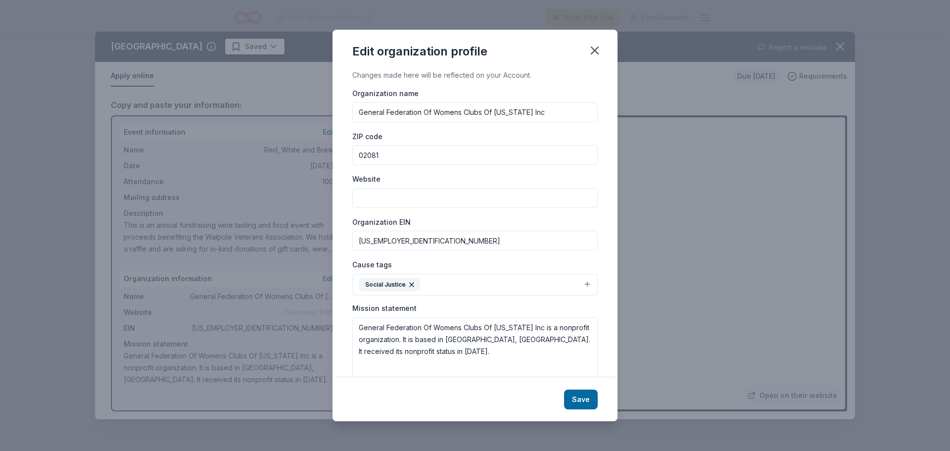
click at [424, 113] on input "General Federation Of Womens Clubs Of Massachusetts Inc" at bounding box center [474, 112] width 245 height 20
type input "Junior Womens Club of Walpole"
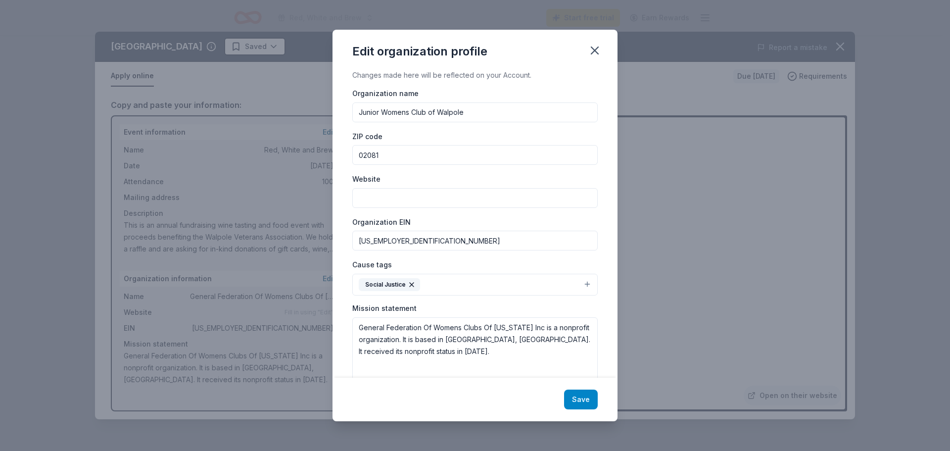
click at [587, 399] on button "Save" at bounding box center [581, 400] width 34 height 20
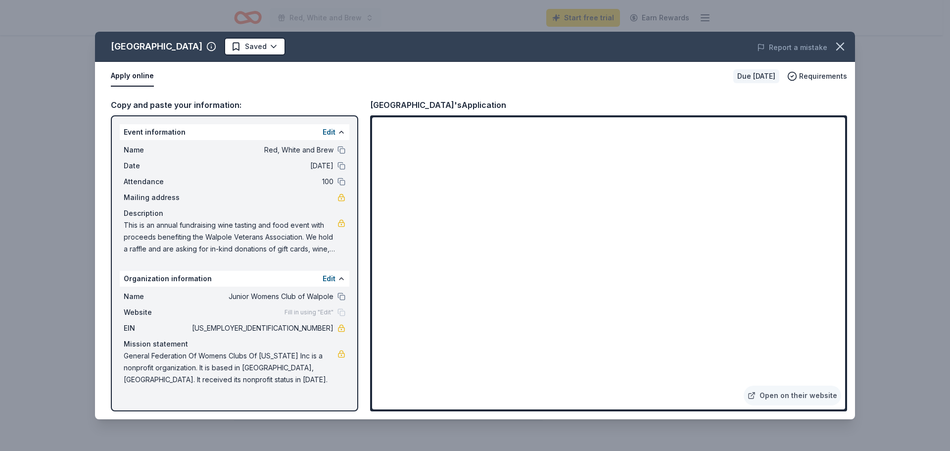
click at [591, 98] on div "Copy and paste your information: Event information Edit Name Red, White and Bre…" at bounding box center [475, 255] width 760 height 329
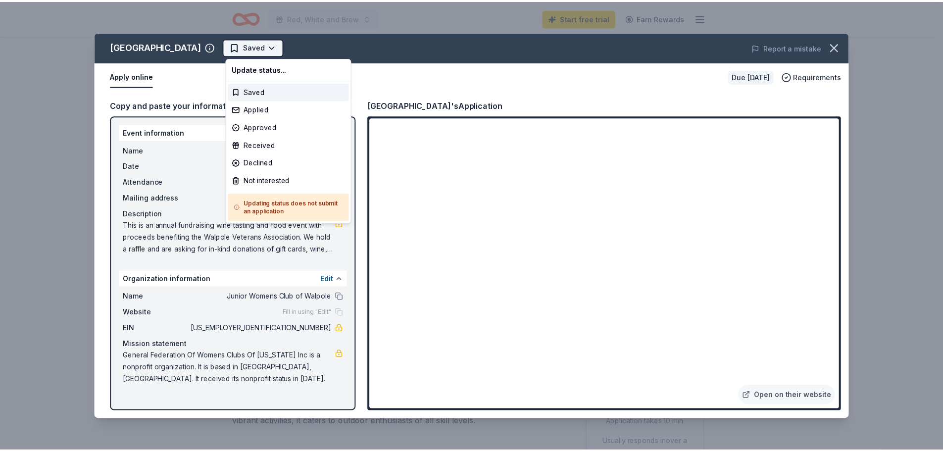
scroll to position [0, 0]
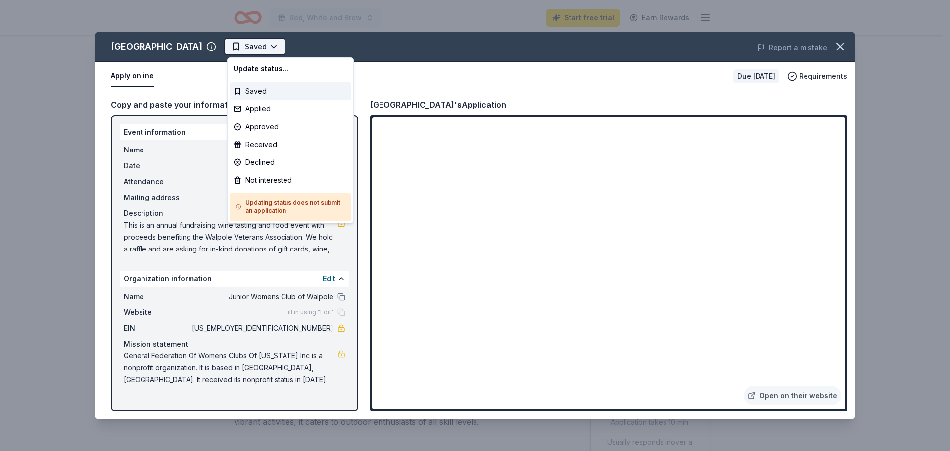
click at [273, 46] on html "Red, White and Brew Start free trial Earn Rewards Due in 19 days Share Loon Mou…" at bounding box center [475, 225] width 950 height 451
click at [260, 90] on div "Saved" at bounding box center [291, 91] width 122 height 18
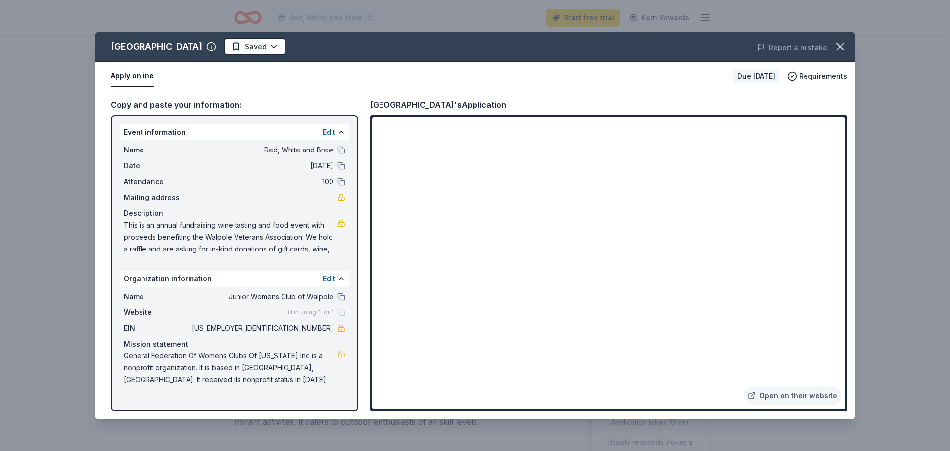
click at [534, 69] on div "Apply online" at bounding box center [418, 76] width 615 height 21
click at [840, 47] on icon "button" at bounding box center [840, 46] width 7 height 7
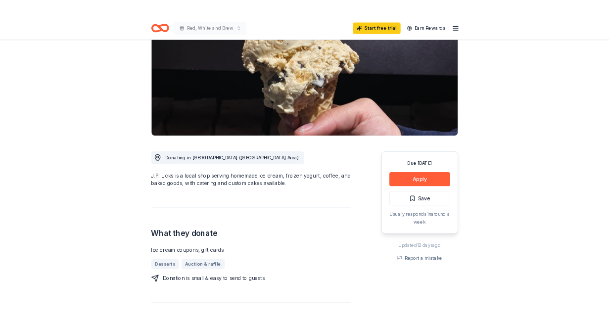
scroll to position [148, 0]
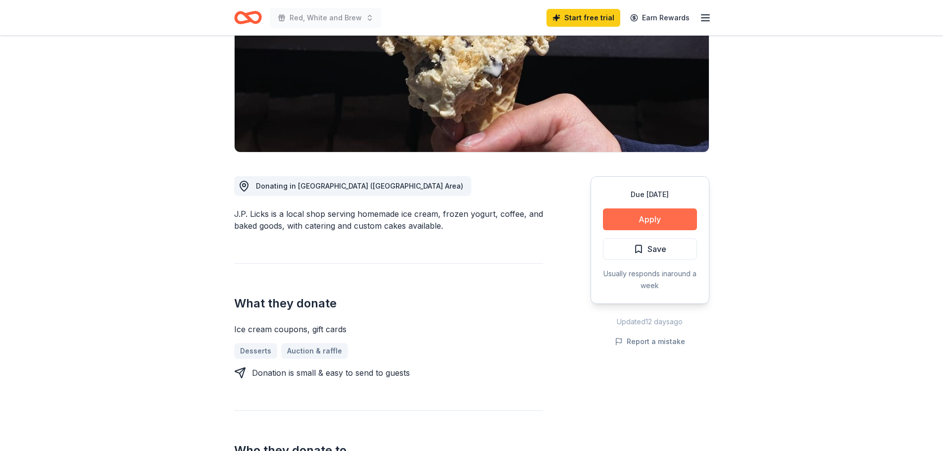
click at [649, 222] on button "Apply" at bounding box center [650, 219] width 94 height 22
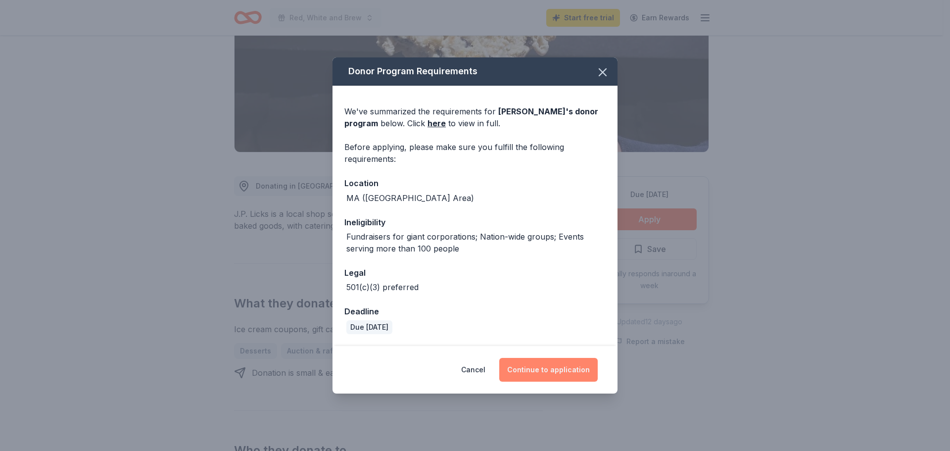
click at [533, 369] on button "Continue to application" at bounding box center [548, 370] width 98 height 24
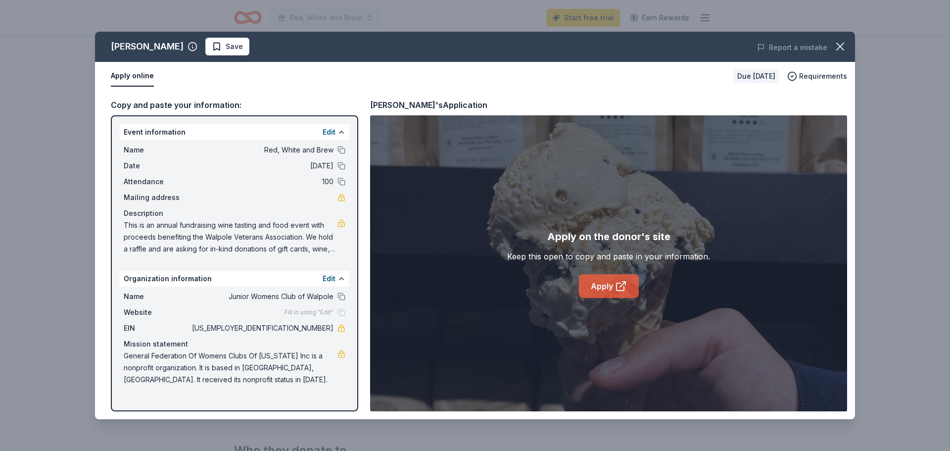
click at [598, 288] on link "Apply" at bounding box center [609, 286] width 60 height 24
click at [341, 220] on link at bounding box center [342, 223] width 8 height 8
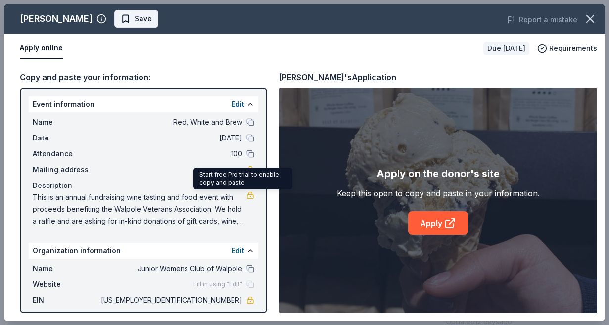
click at [121, 24] on span "Save" at bounding box center [136, 19] width 31 height 12
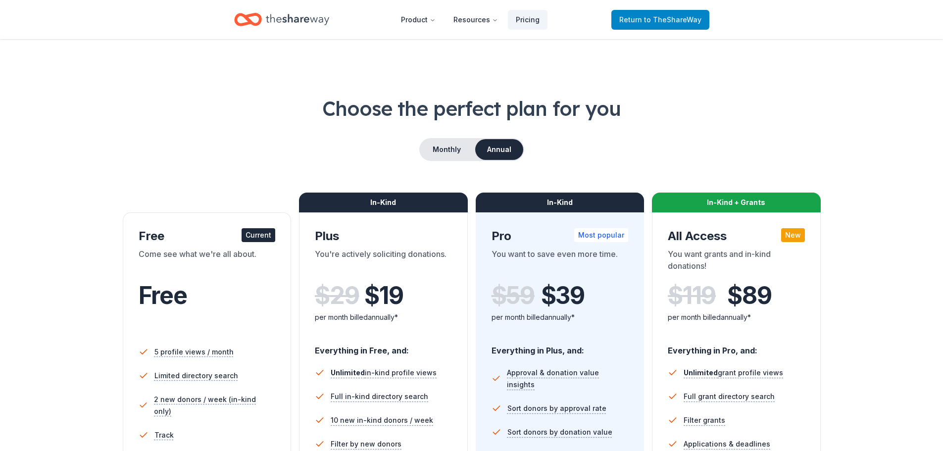
click at [650, 24] on span "Return to TheShareWay" at bounding box center [660, 20] width 82 height 12
click at [659, 16] on span "to TheShareWay" at bounding box center [672, 19] width 57 height 8
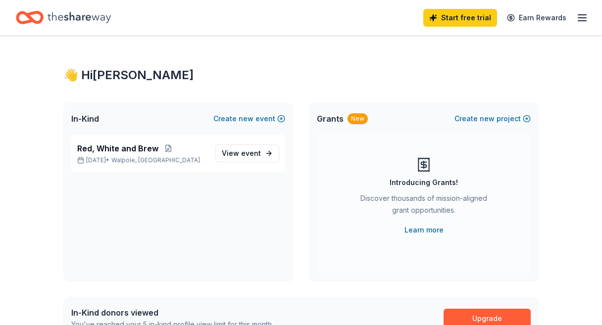
click at [588, 16] on icon "button" at bounding box center [582, 18] width 12 height 12
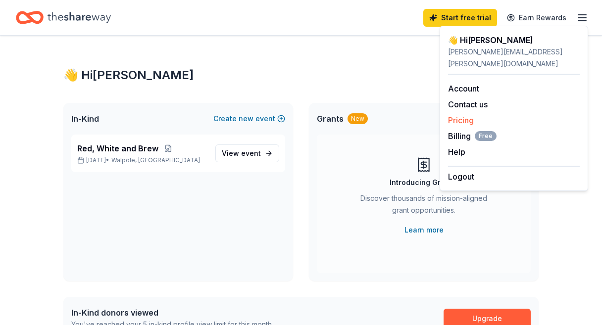
click at [465, 115] on link "Pricing" at bounding box center [461, 120] width 26 height 10
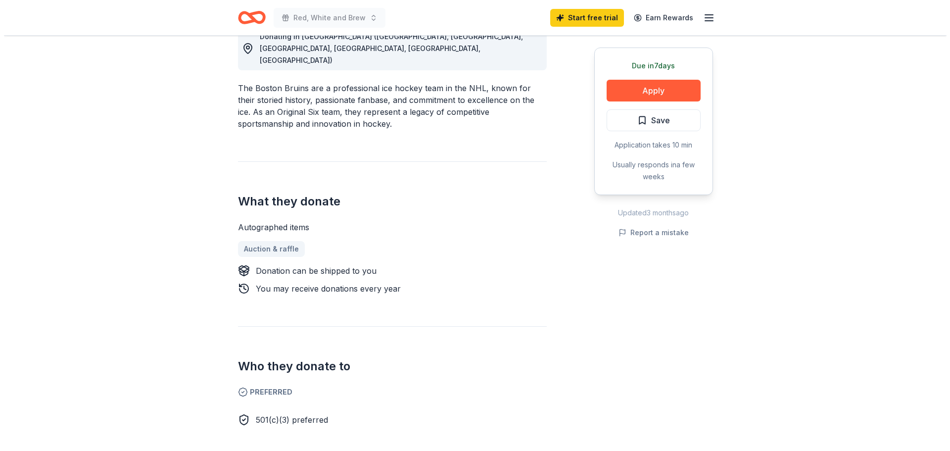
scroll to position [198, 0]
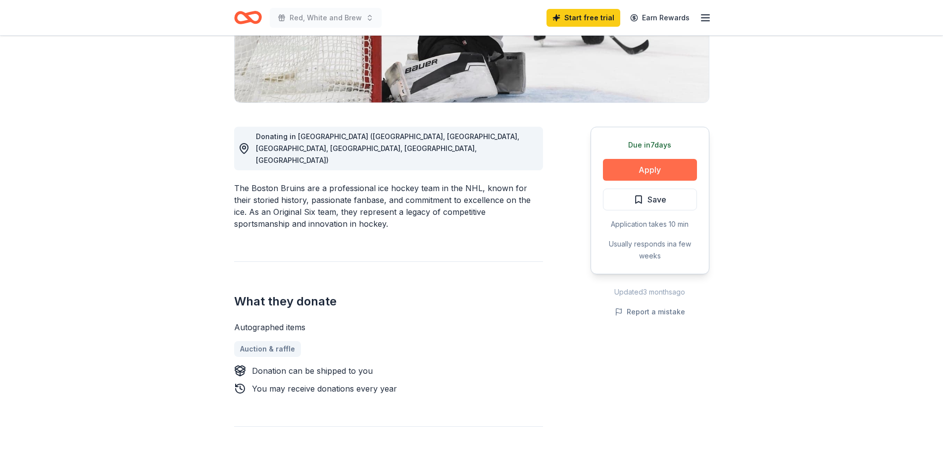
click at [621, 165] on button "Apply" at bounding box center [650, 170] width 94 height 22
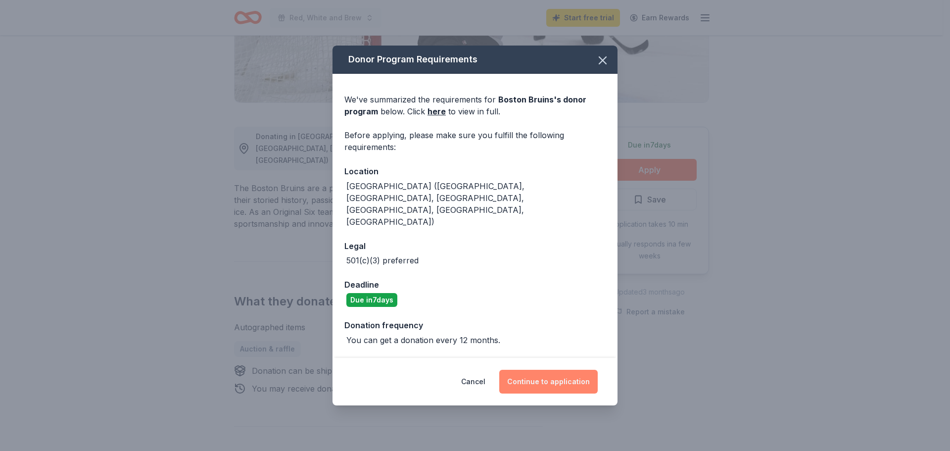
click at [545, 370] on button "Continue to application" at bounding box center [548, 382] width 98 height 24
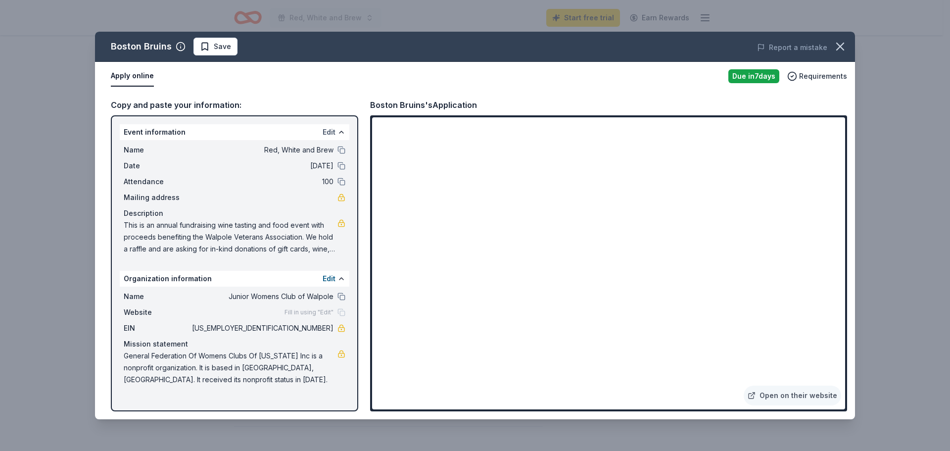
click at [327, 129] on button "Edit" at bounding box center [329, 132] width 13 height 12
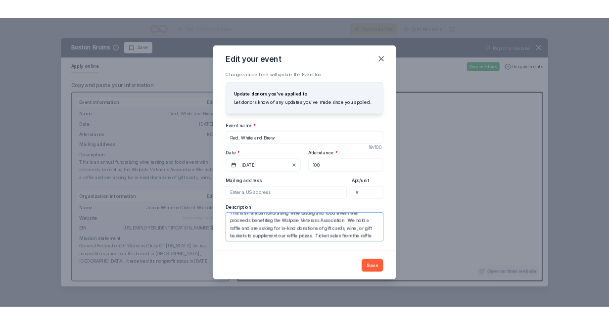
scroll to position [107, 0]
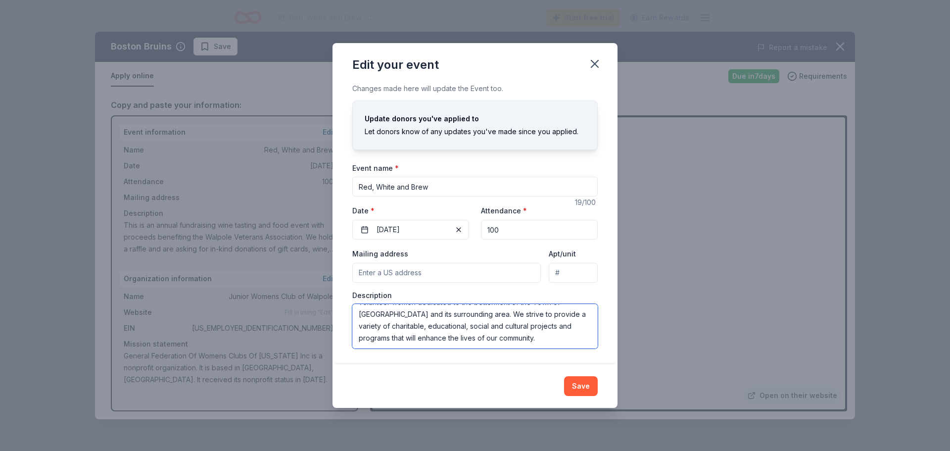
drag, startPoint x: 355, startPoint y: 313, endPoint x: 584, endPoint y: 342, distance: 230.0
click at [584, 342] on textarea "This is an annual fundraising wine tasting and food event with proceeds benefit…" at bounding box center [474, 326] width 245 height 45
click at [594, 61] on icon "button" at bounding box center [595, 64] width 14 height 14
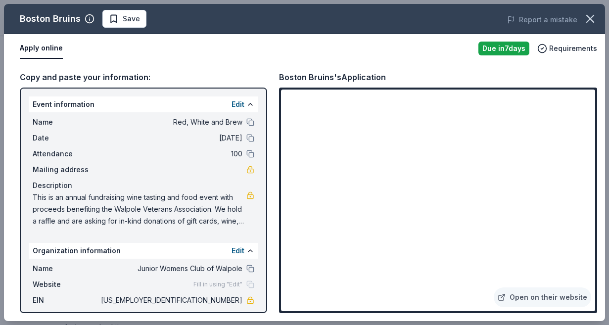
click at [129, 20] on span "Save" at bounding box center [131, 19] width 17 height 12
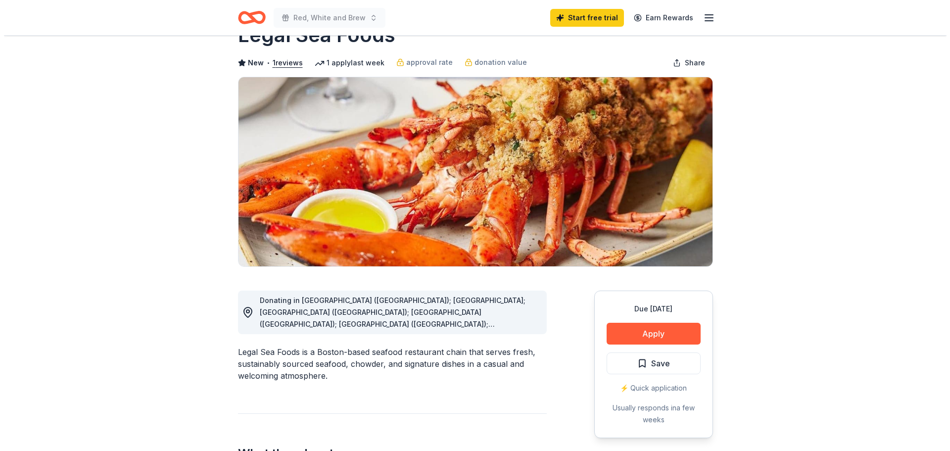
scroll to position [49, 0]
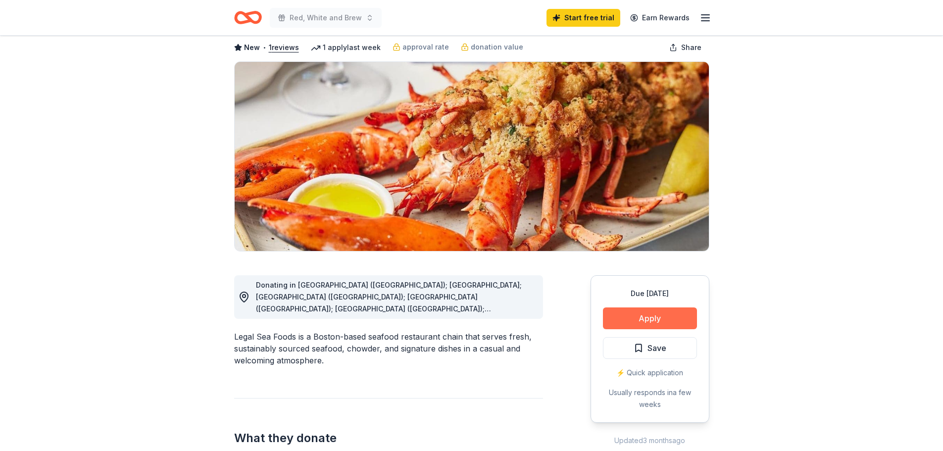
click at [642, 316] on button "Apply" at bounding box center [650, 318] width 94 height 22
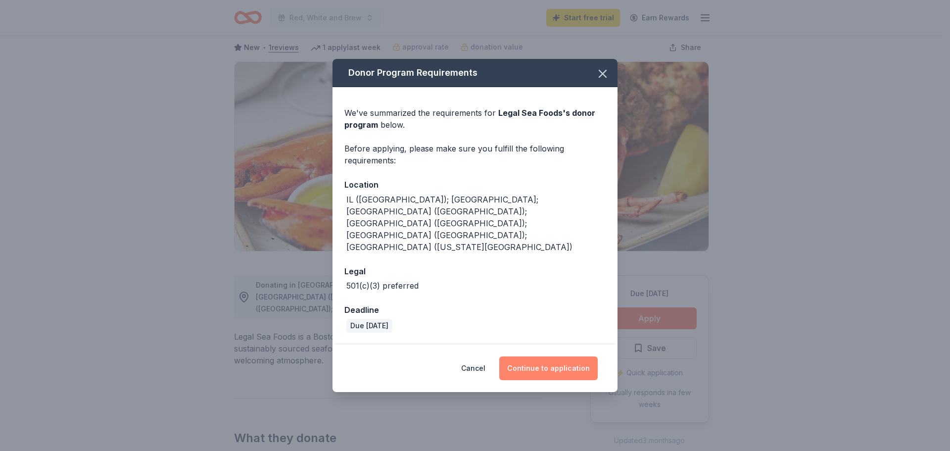
click at [532, 356] on button "Continue to application" at bounding box center [548, 368] width 98 height 24
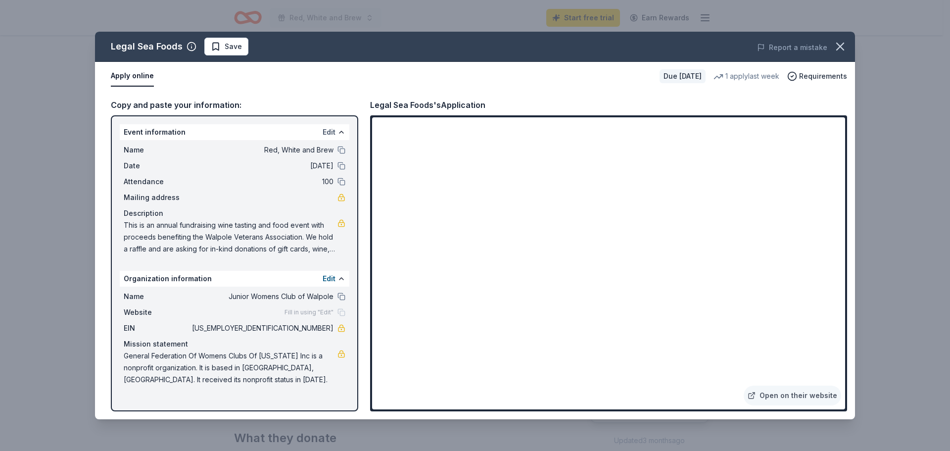
click at [327, 133] on button "Edit" at bounding box center [329, 132] width 13 height 12
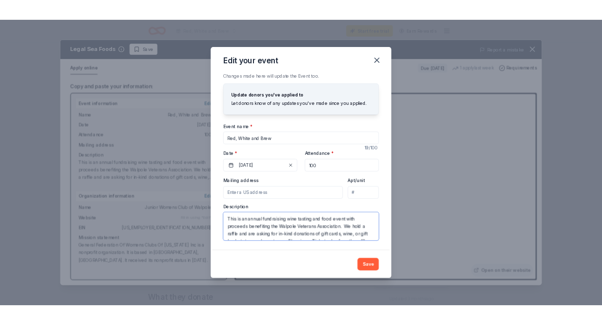
scroll to position [107, 0]
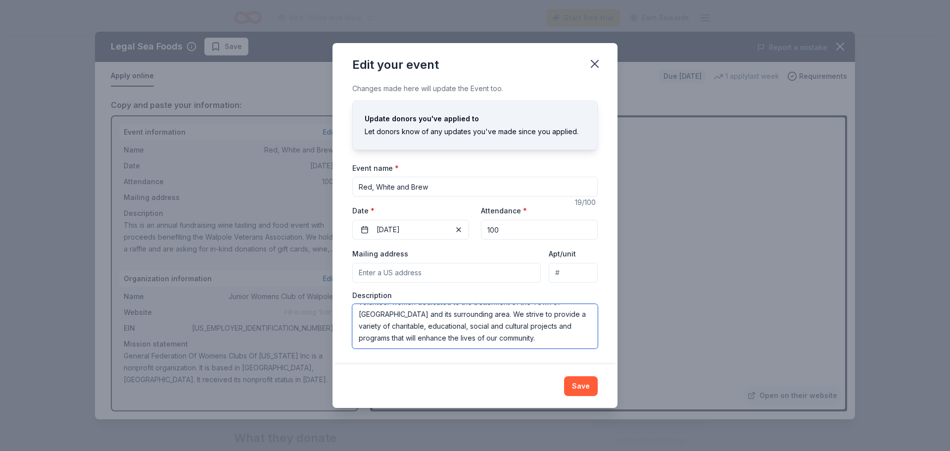
drag, startPoint x: 361, startPoint y: 313, endPoint x: 549, endPoint y: 369, distance: 196.1
click at [549, 369] on div "Edit your event Changes made here will update the Event too. Update donors you'…" at bounding box center [475, 225] width 285 height 365
click at [598, 63] on icon "button" at bounding box center [595, 64] width 14 height 14
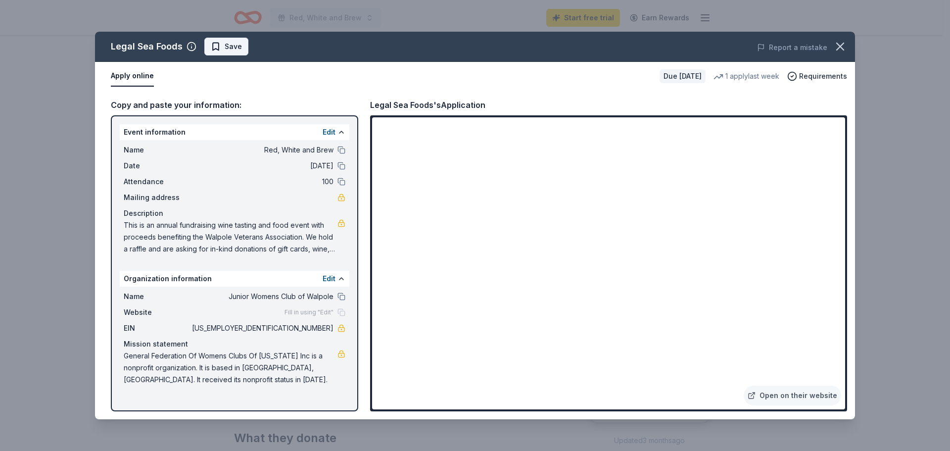
click at [235, 49] on span "Save" at bounding box center [233, 47] width 17 height 12
click at [841, 49] on icon "button" at bounding box center [840, 47] width 14 height 14
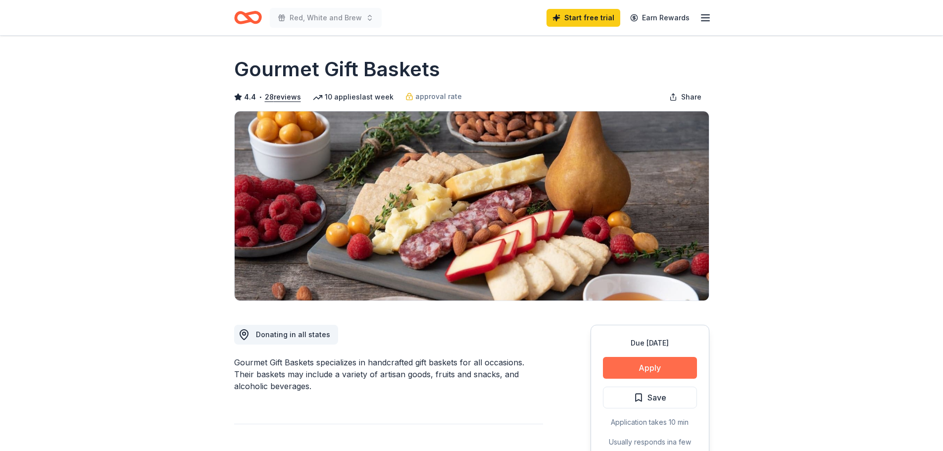
click at [629, 366] on button "Apply" at bounding box center [650, 368] width 94 height 22
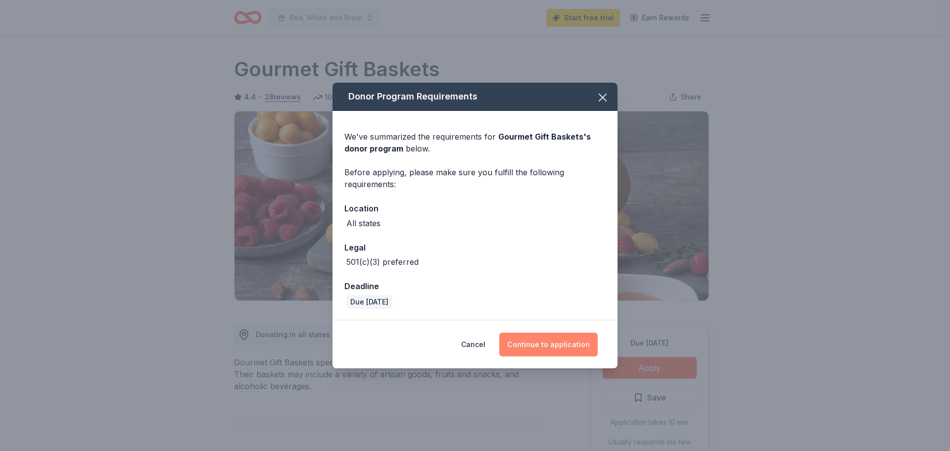
click at [532, 343] on button "Continue to application" at bounding box center [548, 345] width 98 height 24
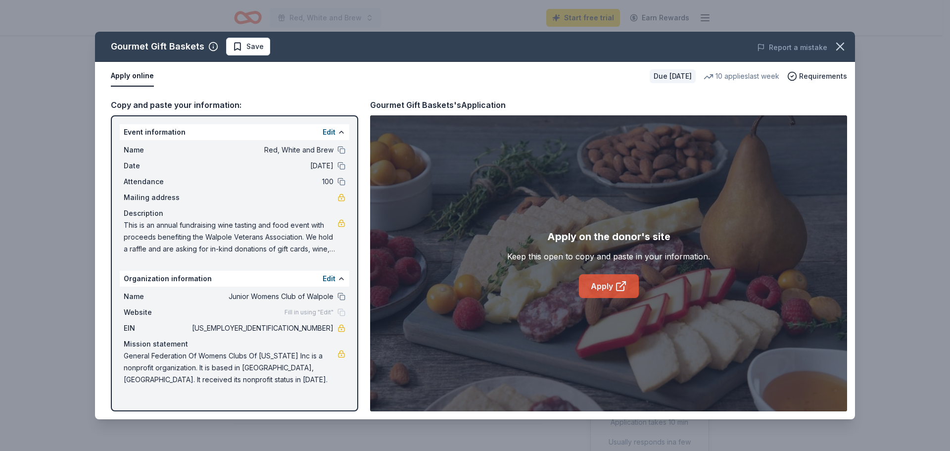
click at [600, 286] on link "Apply" at bounding box center [609, 286] width 60 height 24
